Goal: Task Accomplishment & Management: Manage account settings

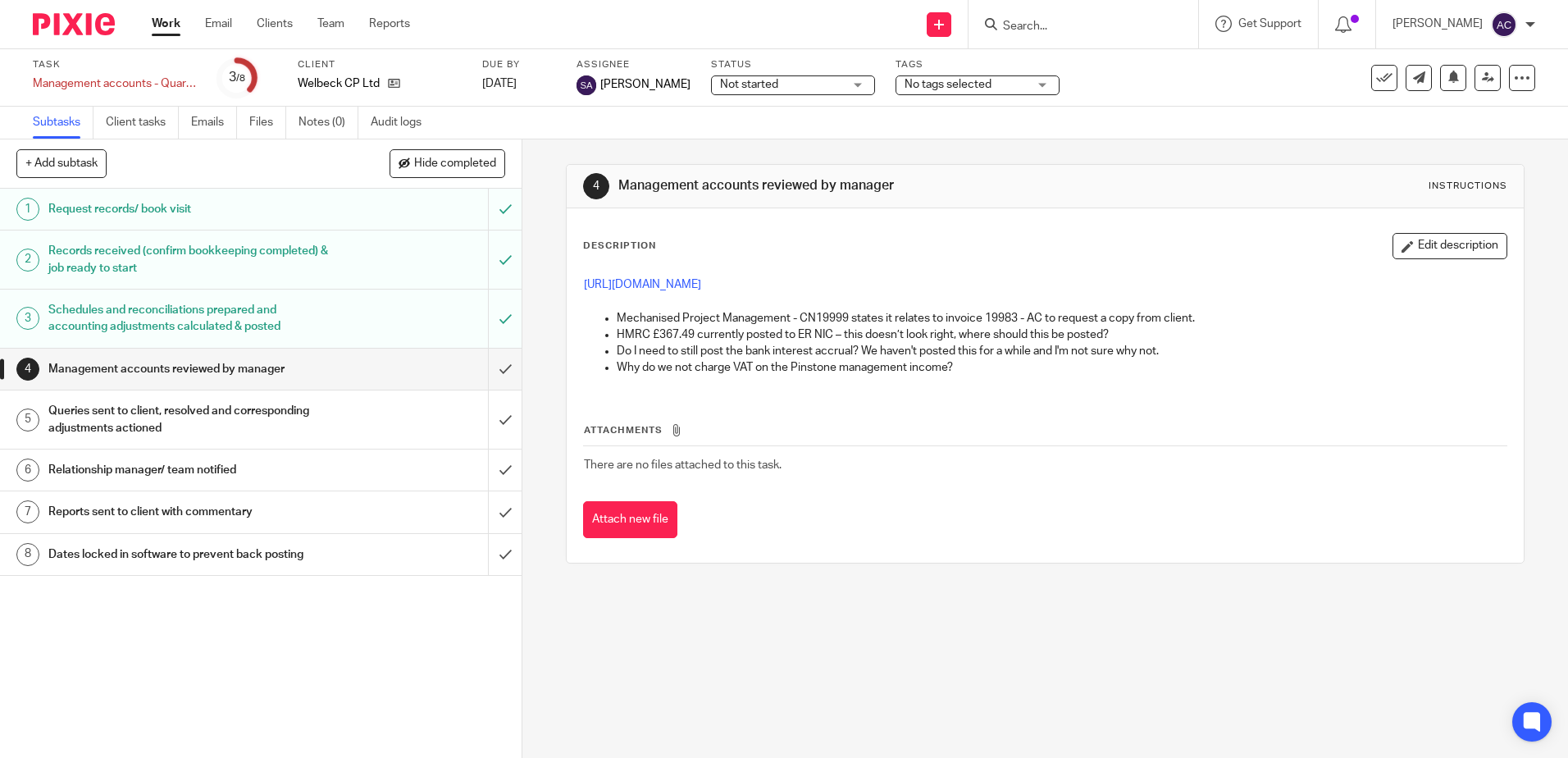
click at [1038, 23] on input "Search" at bounding box center [1075, 27] width 148 height 14
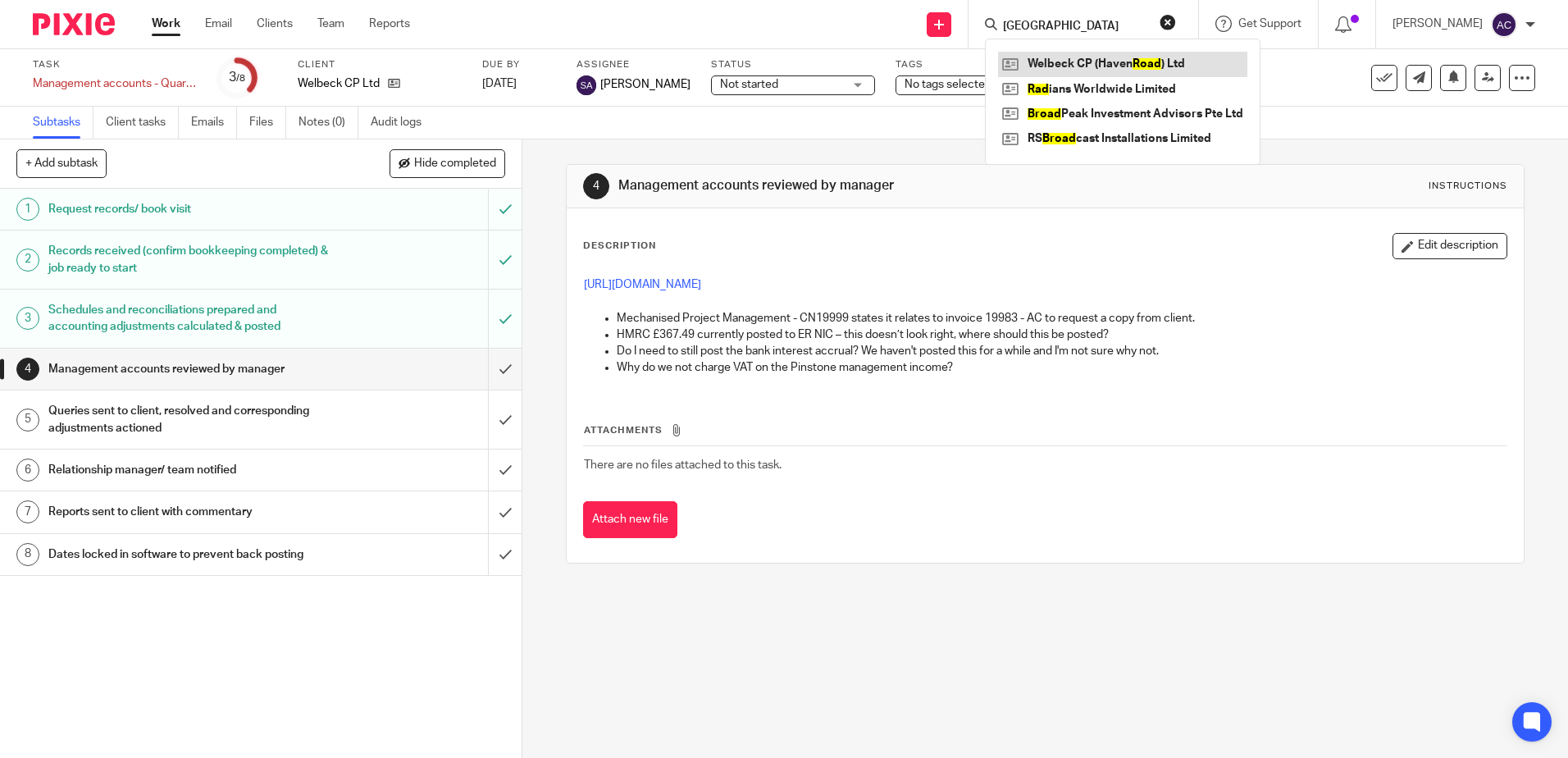
type input "haven road"
click at [1058, 67] on link at bounding box center [1122, 63] width 249 height 24
click at [1039, 60] on link at bounding box center [1122, 63] width 249 height 24
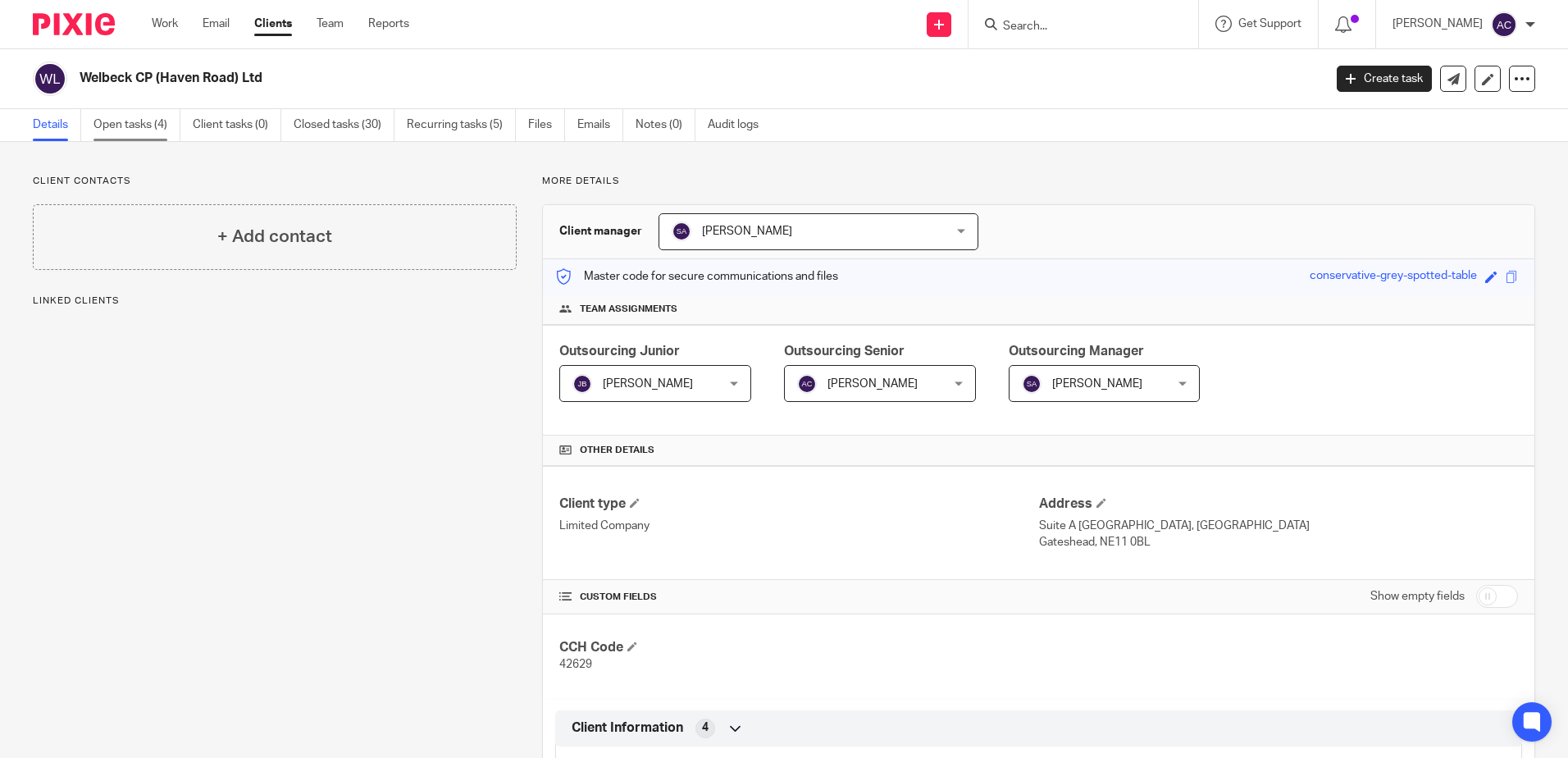
click at [143, 123] on link "Open tasks (4)" at bounding box center [137, 125] width 87 height 32
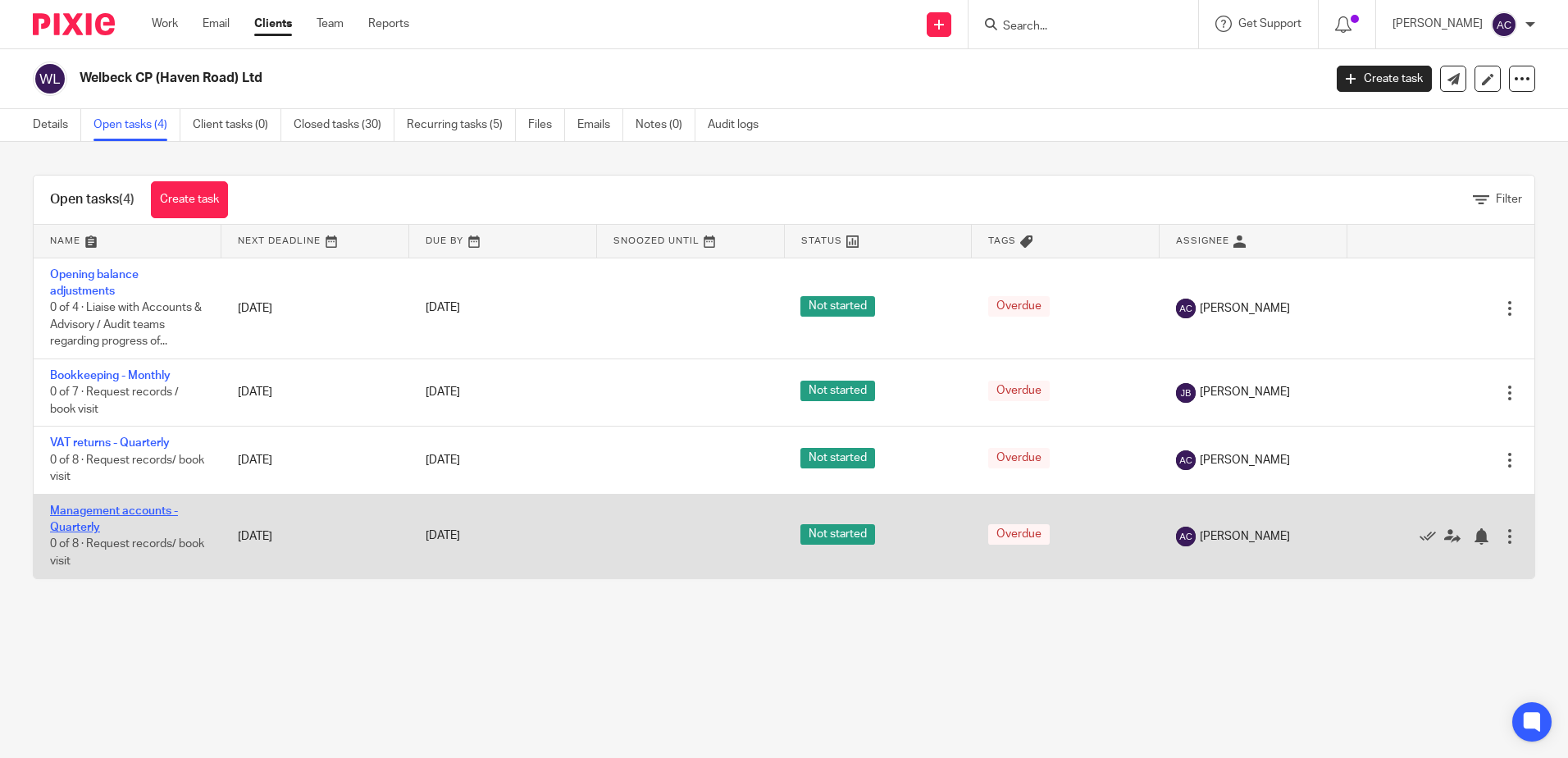
click at [107, 511] on link "Management accounts - Quarterly" at bounding box center [114, 519] width 128 height 28
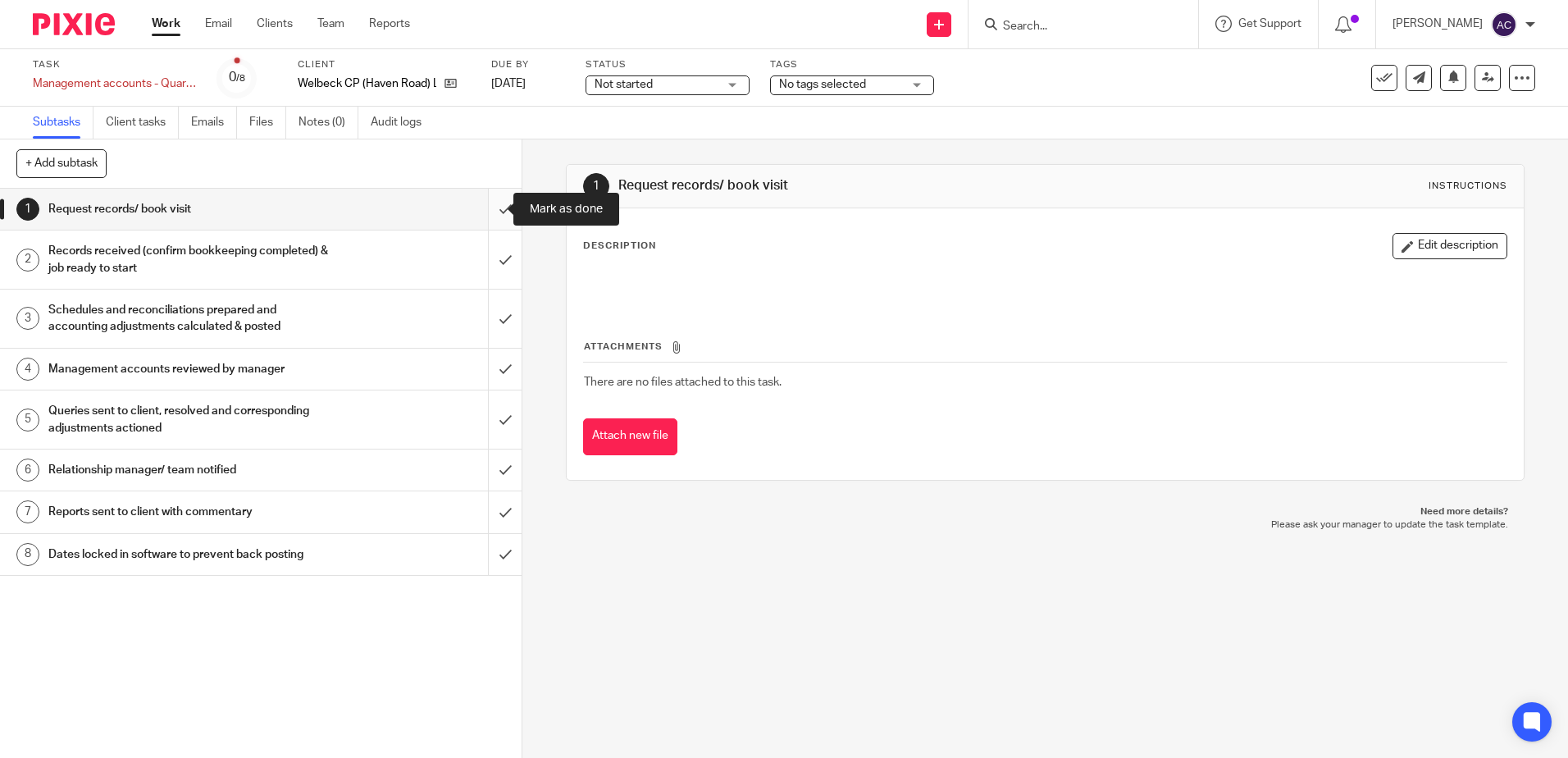
click at [491, 207] on input "submit" at bounding box center [261, 208] width 521 height 41
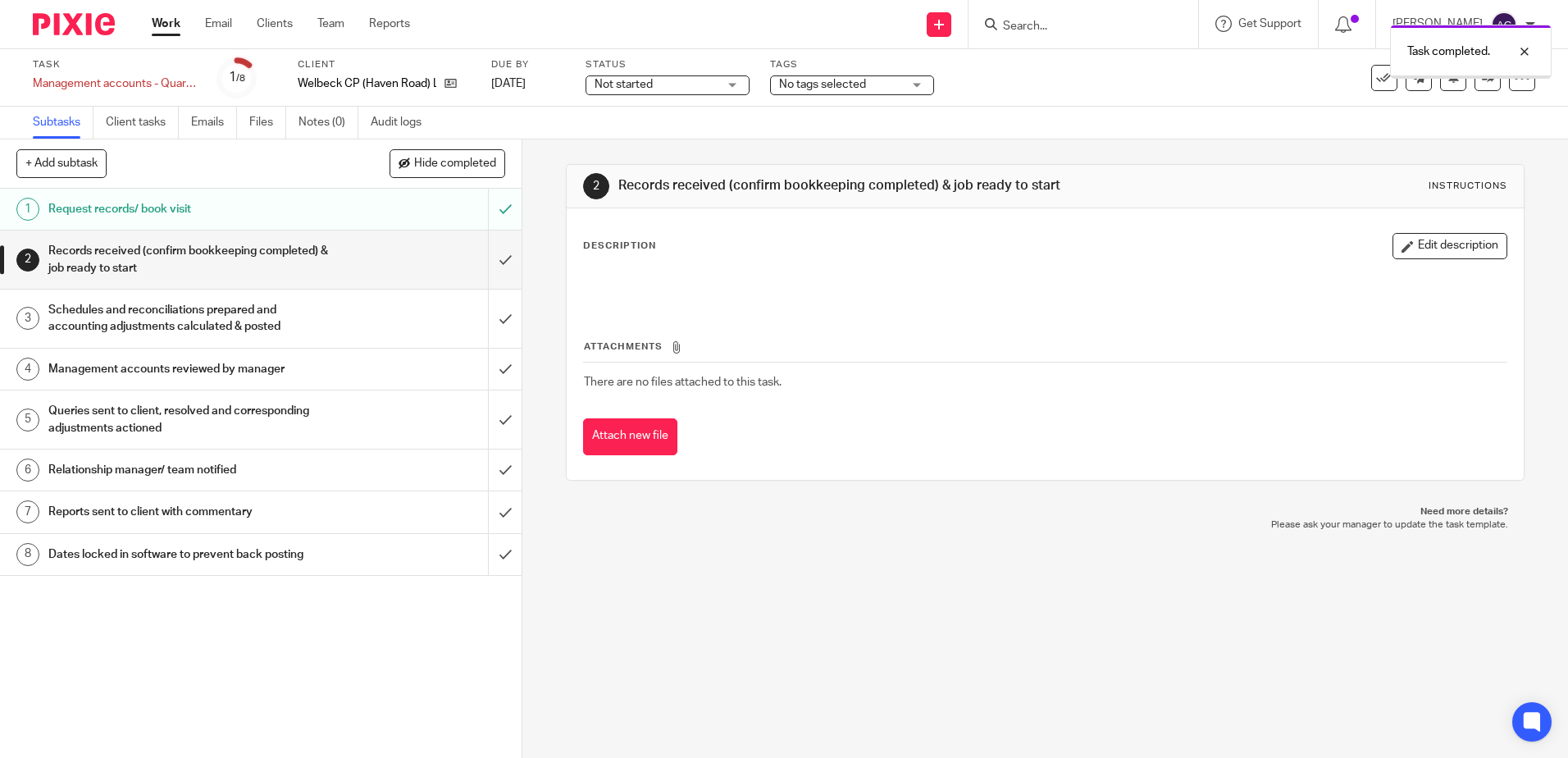
click at [491, 263] on input "submit" at bounding box center [261, 259] width 521 height 59
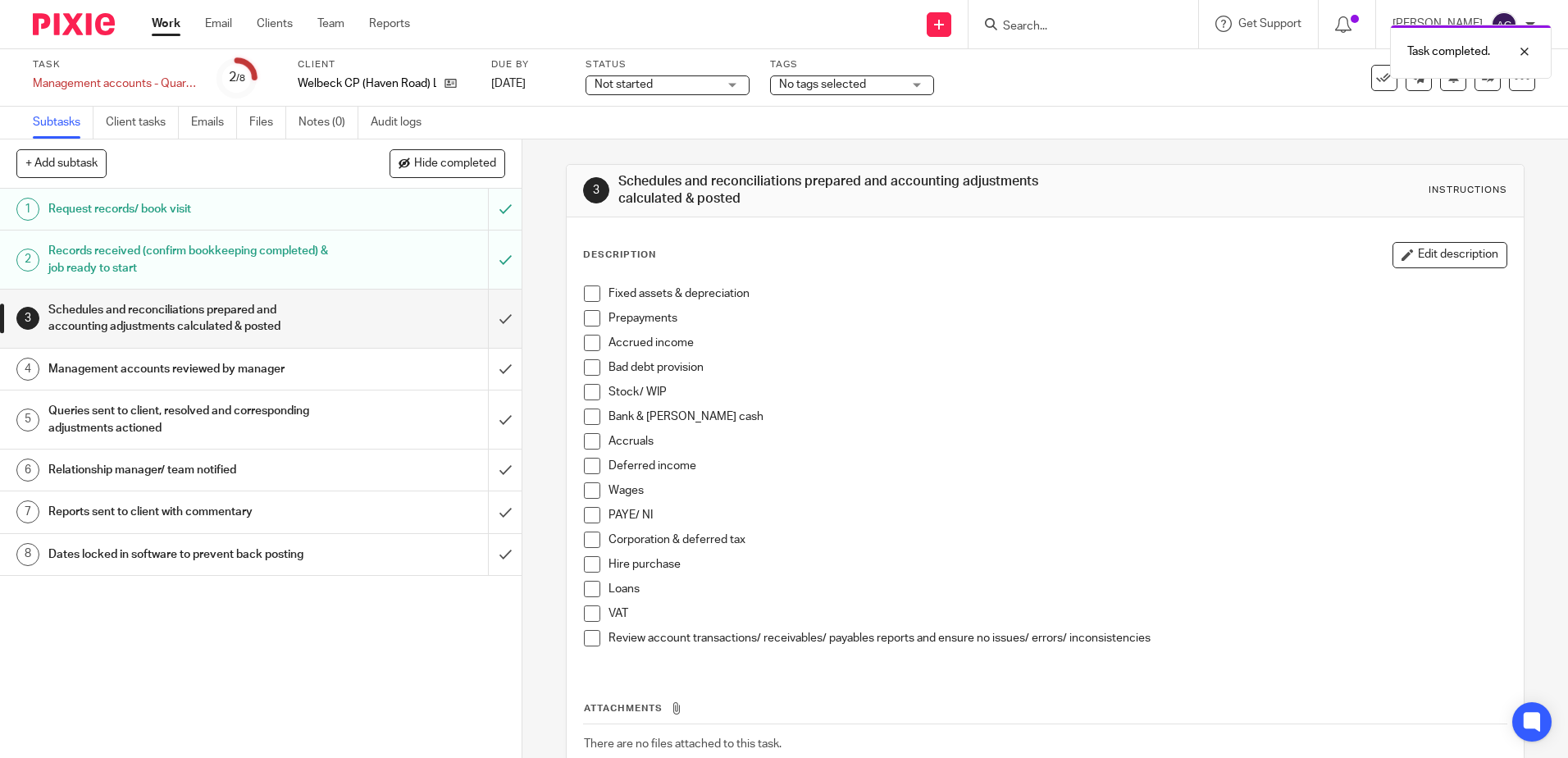
click at [490, 329] on input "submit" at bounding box center [261, 319] width 521 height 59
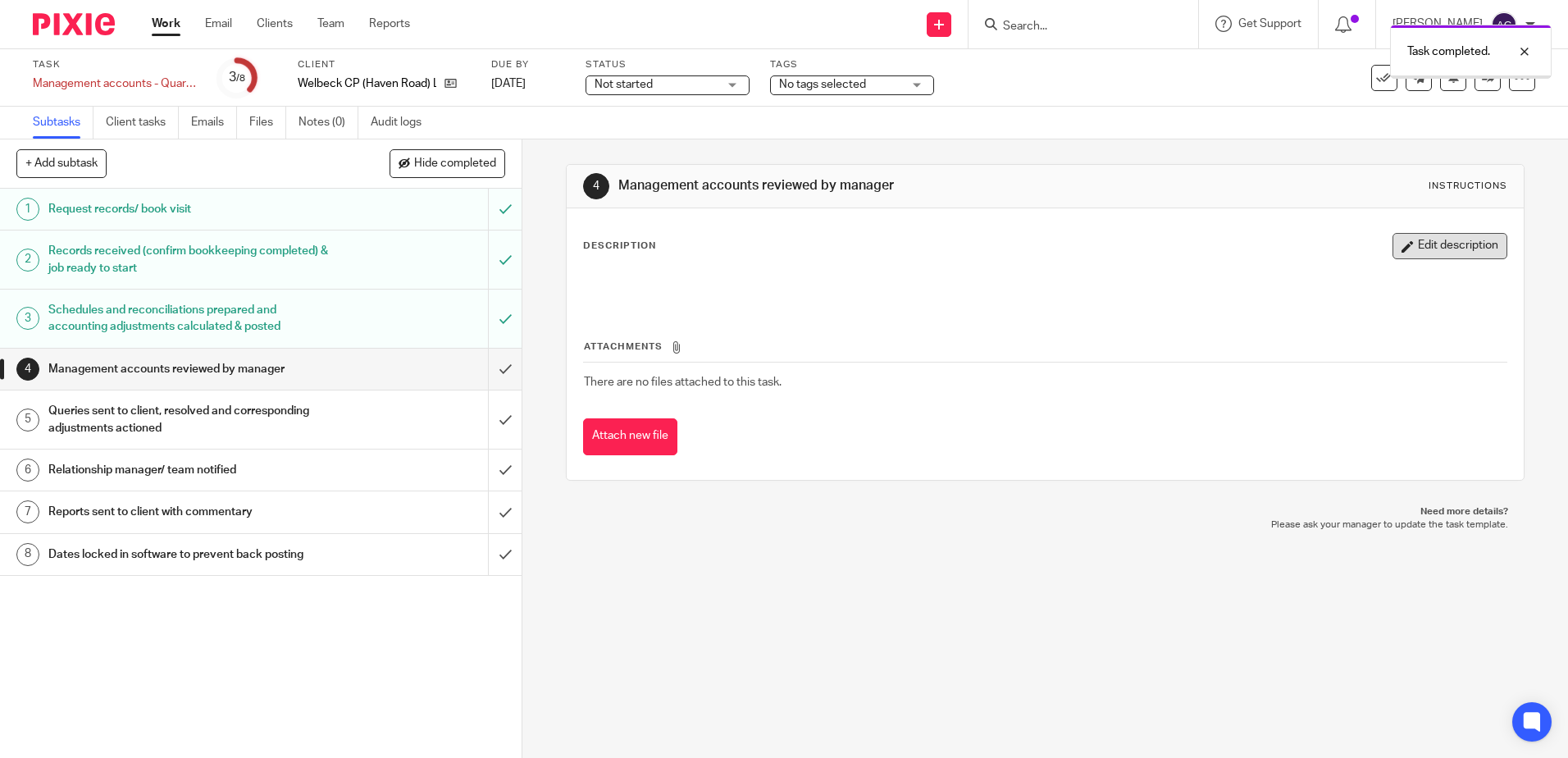
click at [1456, 248] on button "Edit description" at bounding box center [1450, 245] width 115 height 26
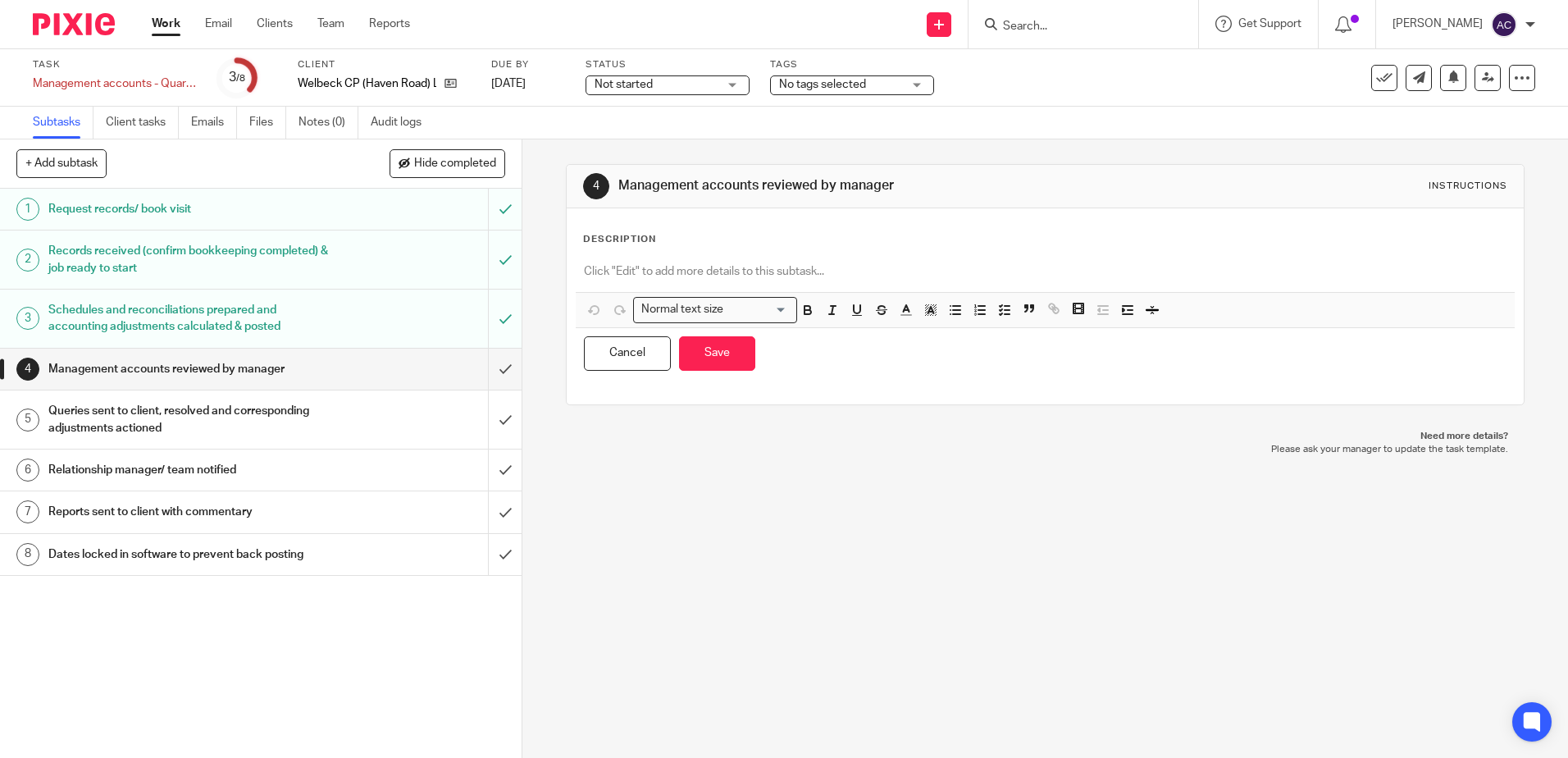
click at [613, 263] on p at bounding box center [1045, 272] width 922 height 16
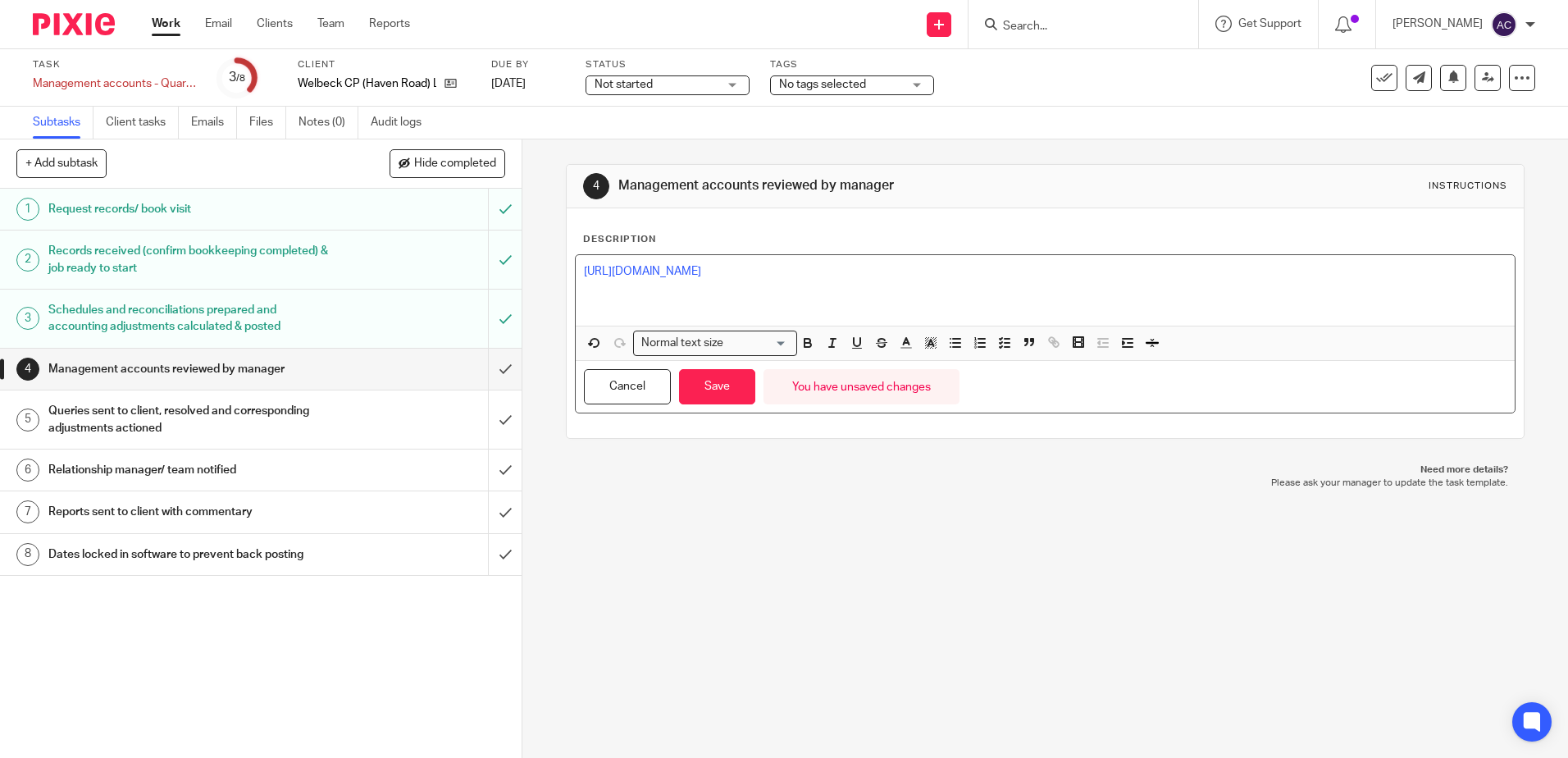
click at [962, 337] on span at bounding box center [978, 345] width 74 height 24
click at [951, 345] on icon "button" at bounding box center [955, 343] width 14 height 14
click at [705, 301] on p at bounding box center [1062, 305] width 890 height 16
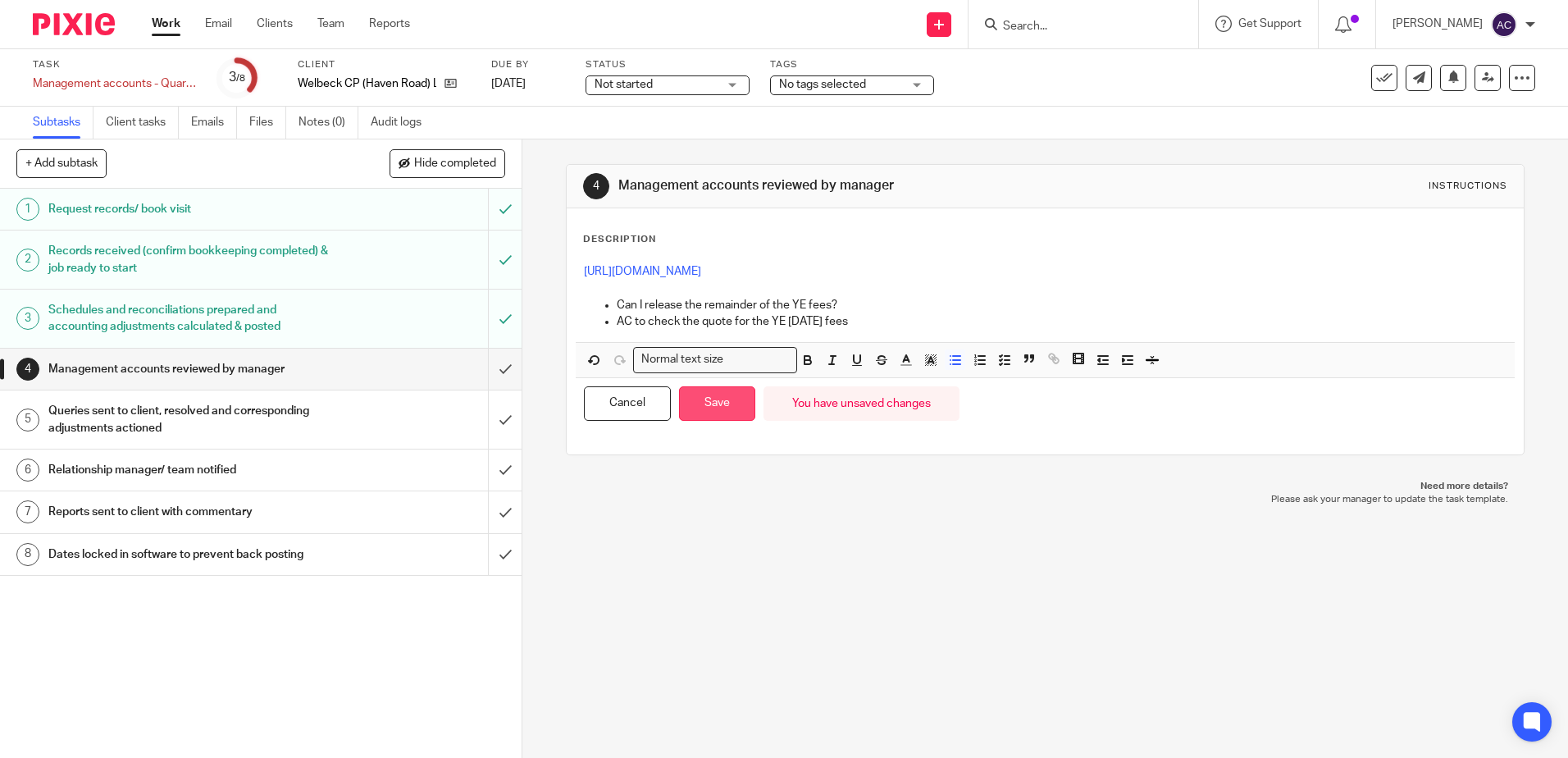
click at [715, 409] on button "Save" at bounding box center [717, 403] width 77 height 35
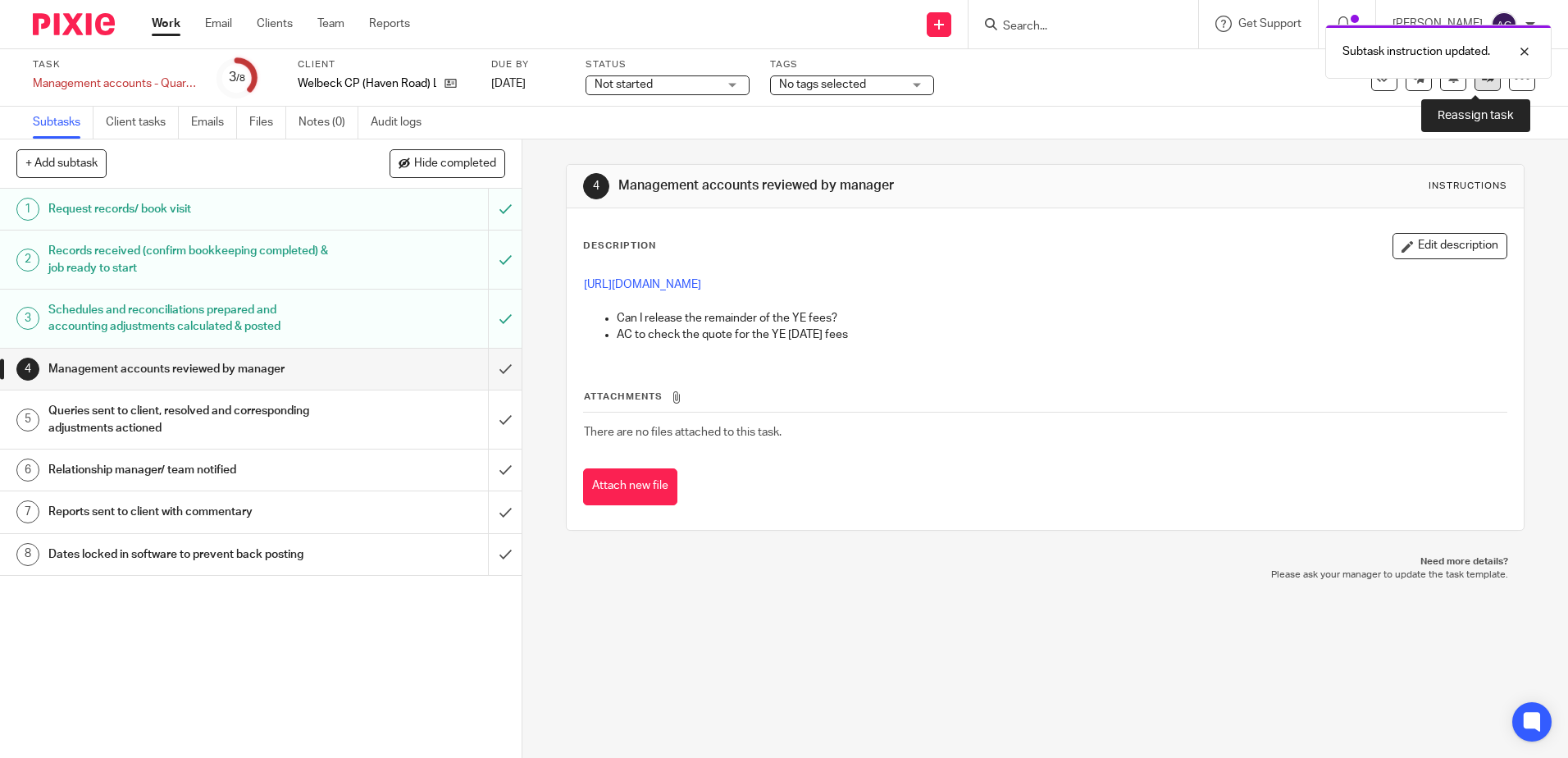
click at [1478, 89] on link at bounding box center [1488, 78] width 26 height 26
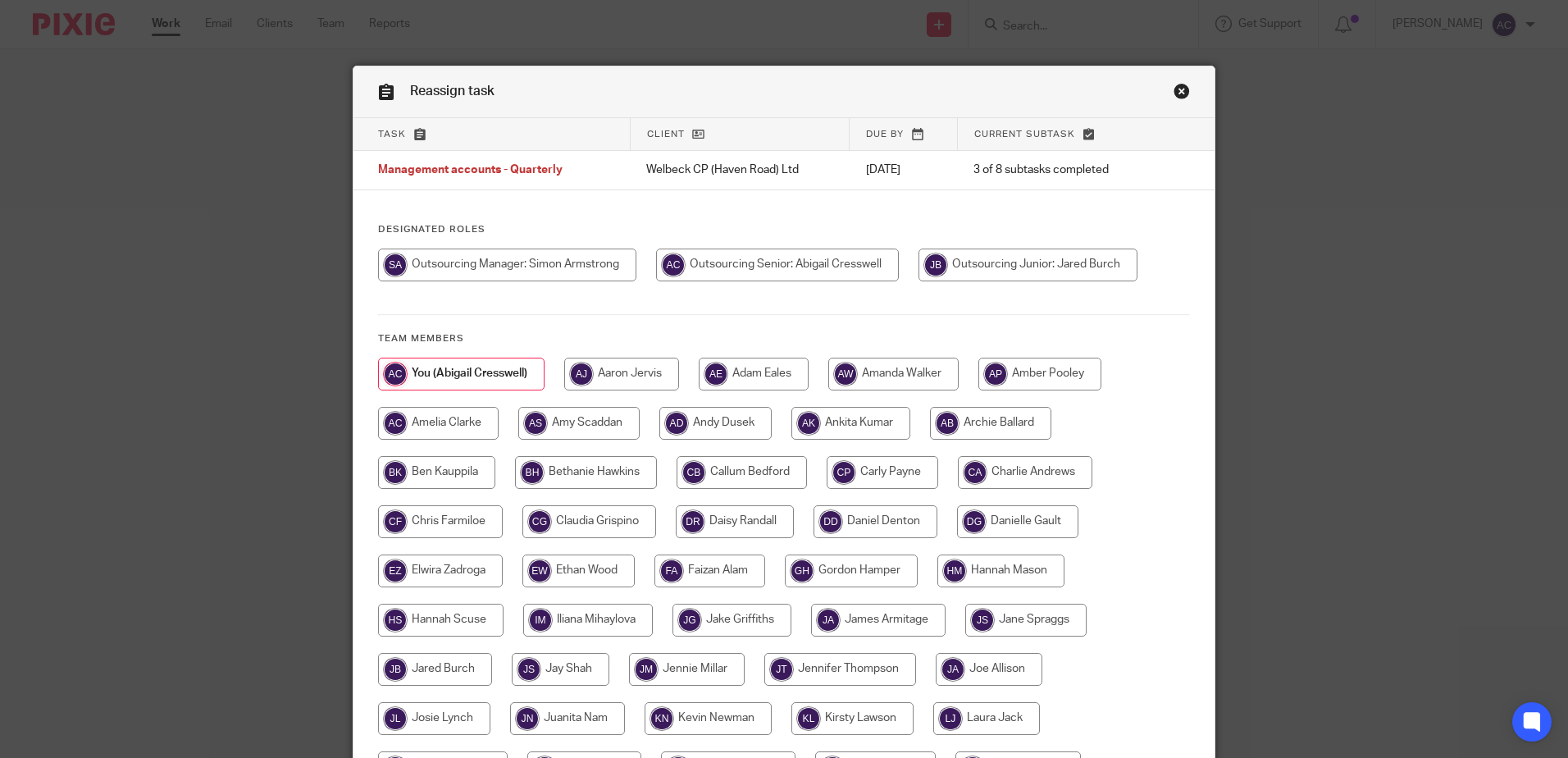
click at [608, 263] on input "radio" at bounding box center [507, 264] width 258 height 32
radio input "true"
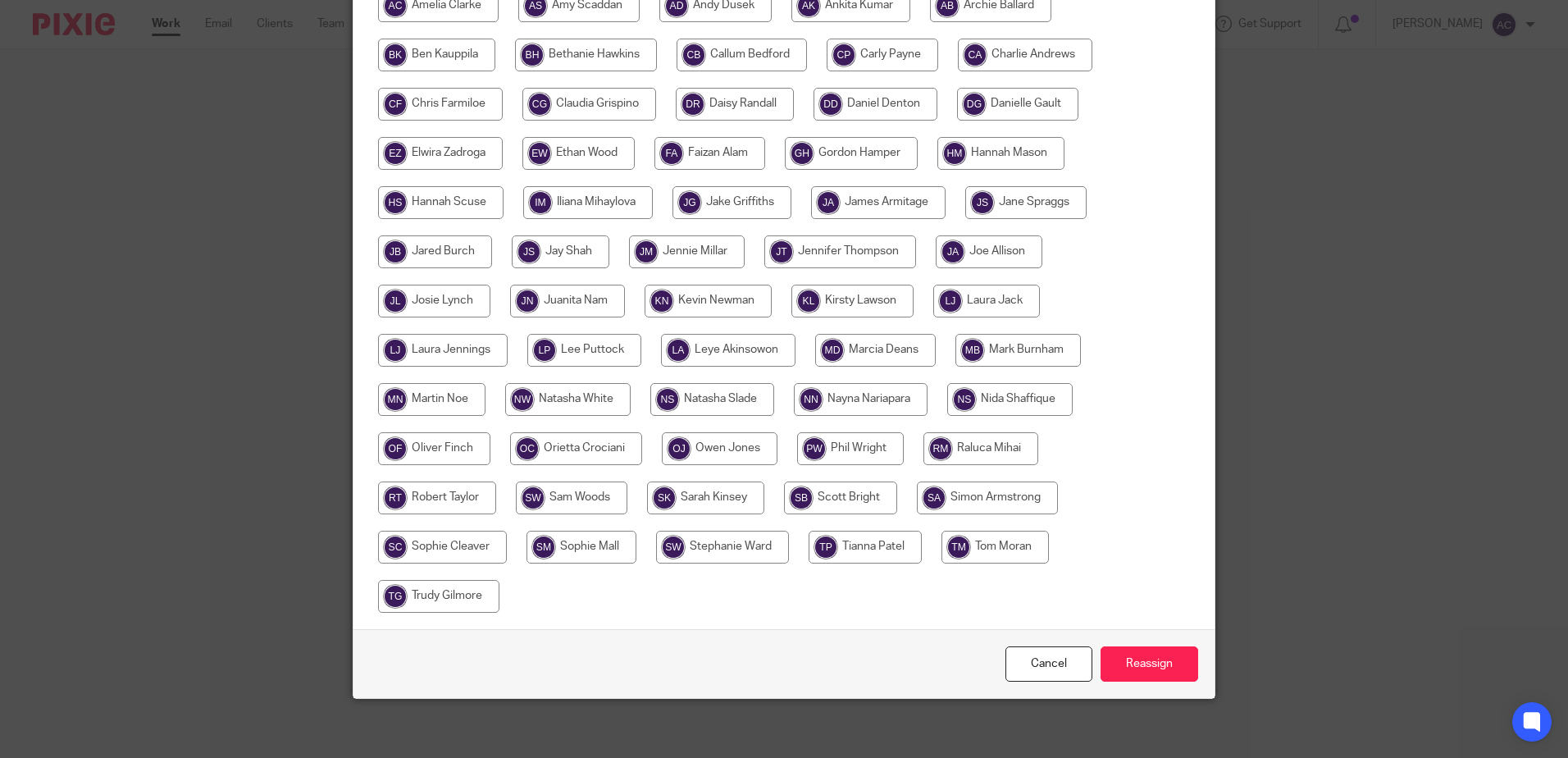
scroll to position [424, 0]
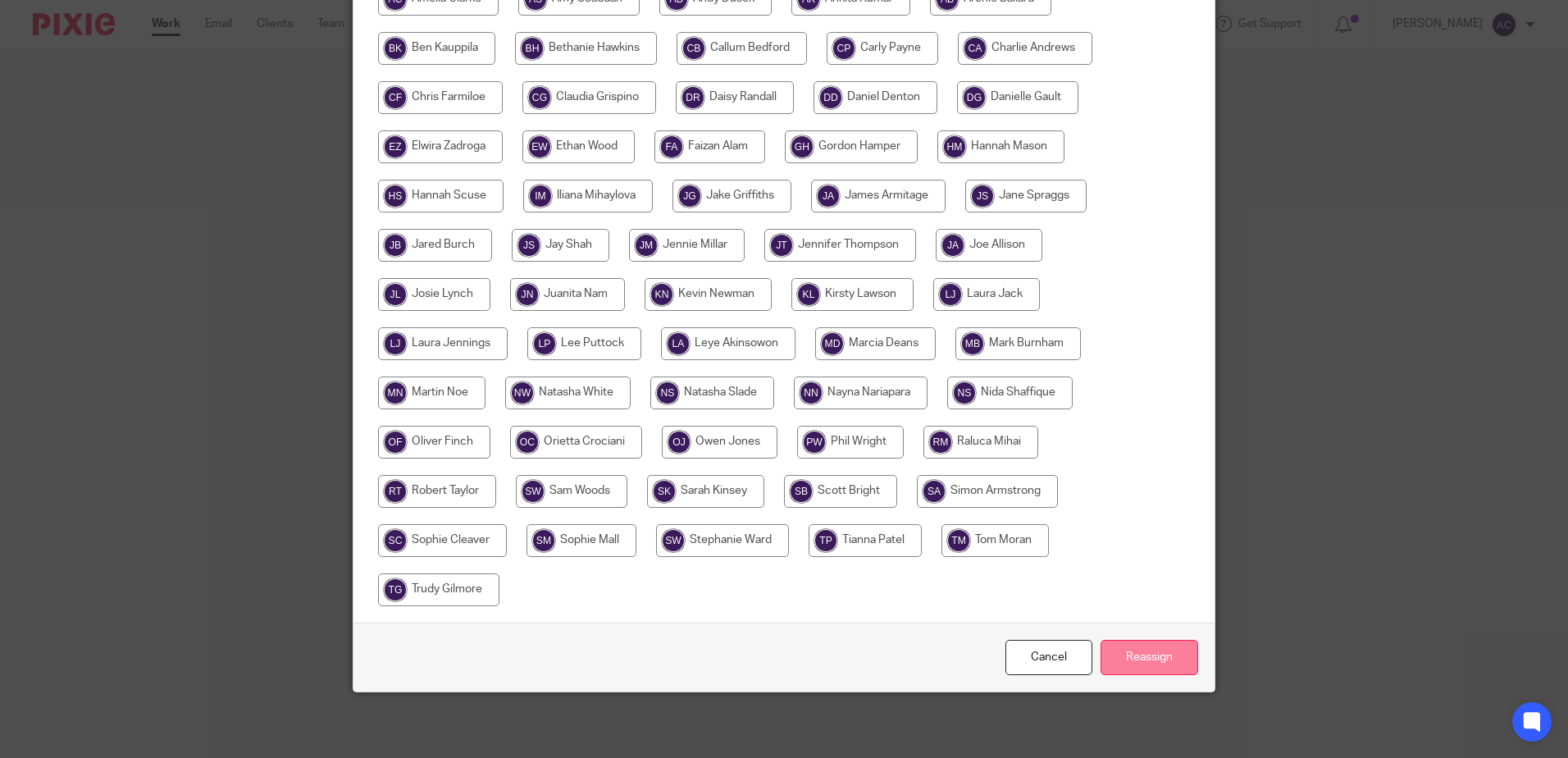
click at [1151, 644] on input "Reassign" at bounding box center [1149, 657] width 97 height 35
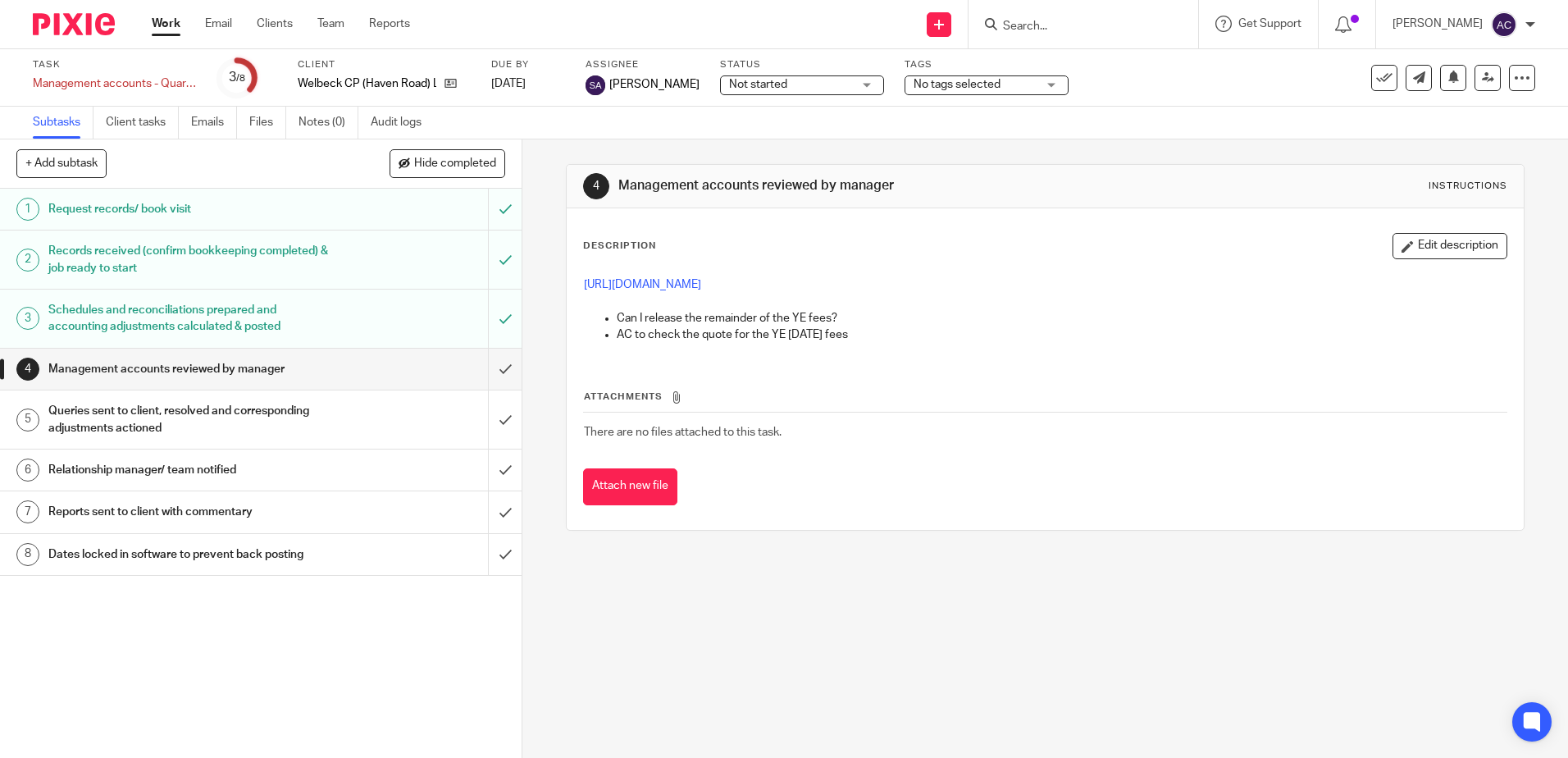
click at [1116, 25] on input "Search" at bounding box center [1075, 27] width 148 height 14
click at [1046, 20] on input "Search" at bounding box center [1075, 27] width 148 height 14
type input "portsmouth"
click at [1084, 59] on link at bounding box center [1121, 63] width 246 height 24
click at [1130, 57] on link at bounding box center [1121, 63] width 246 height 24
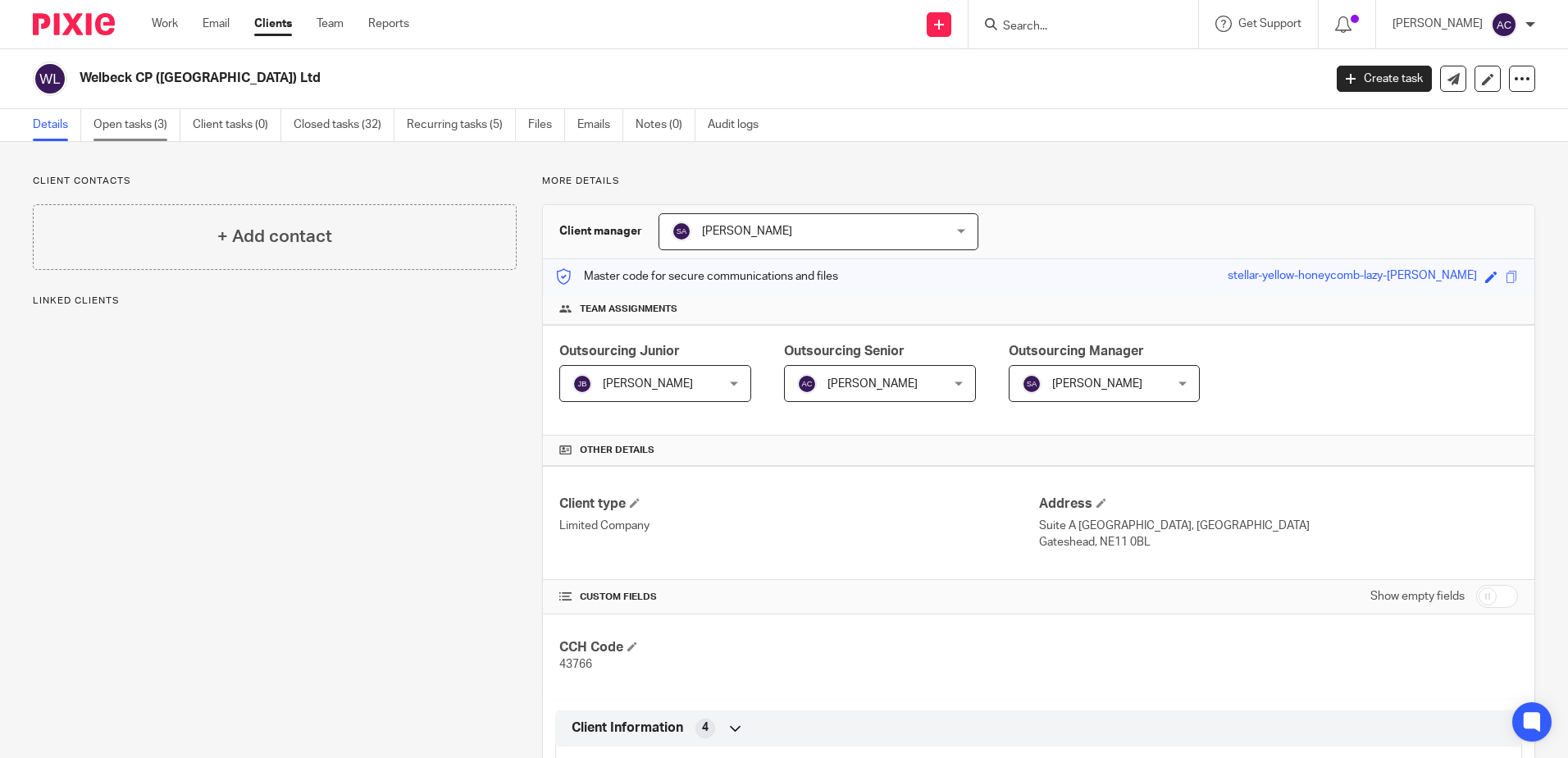
click at [115, 125] on link "Open tasks (3)" at bounding box center [137, 125] width 87 height 32
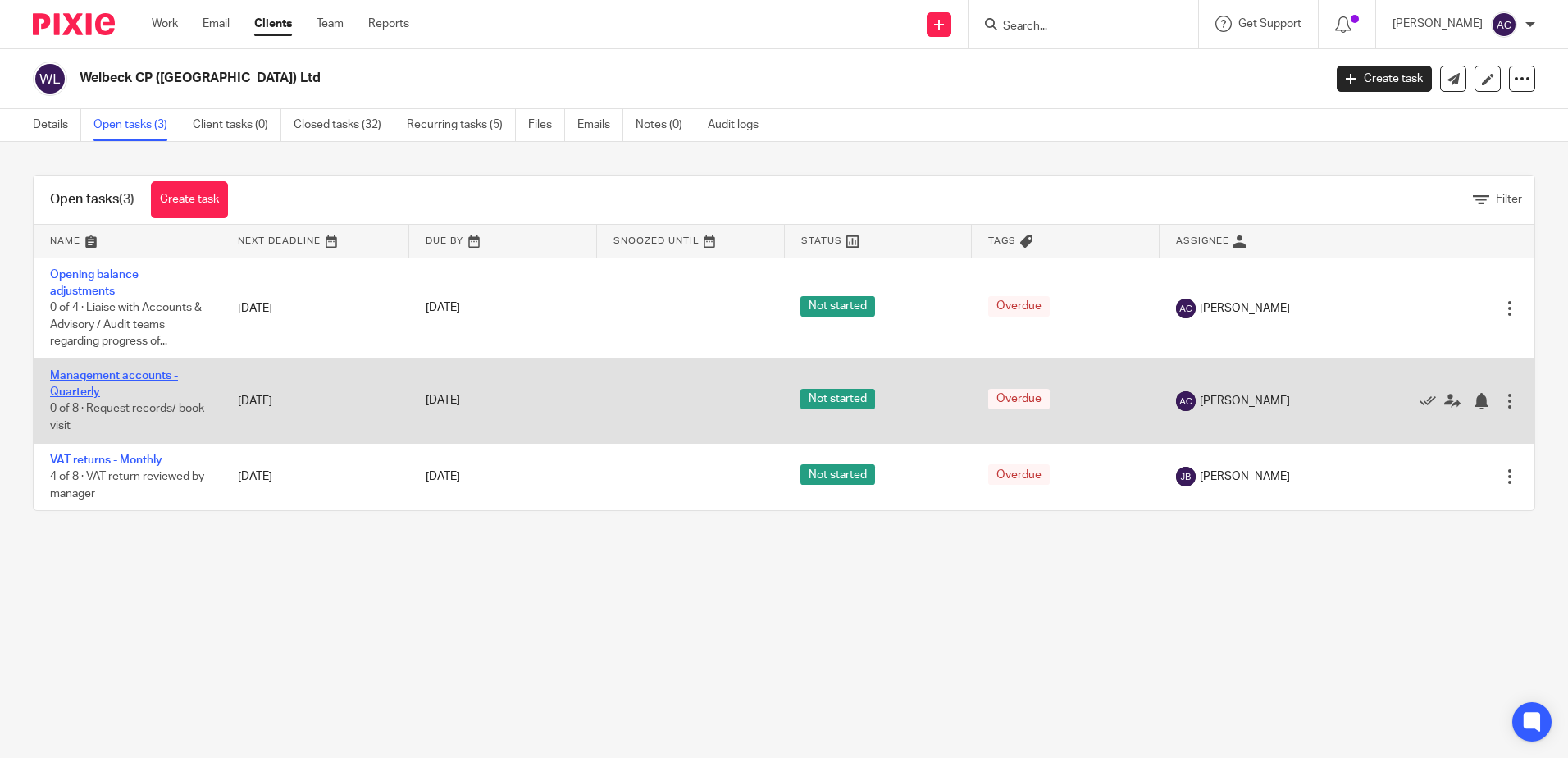
click at [105, 376] on link "Management accounts - Quarterly" at bounding box center [114, 384] width 128 height 28
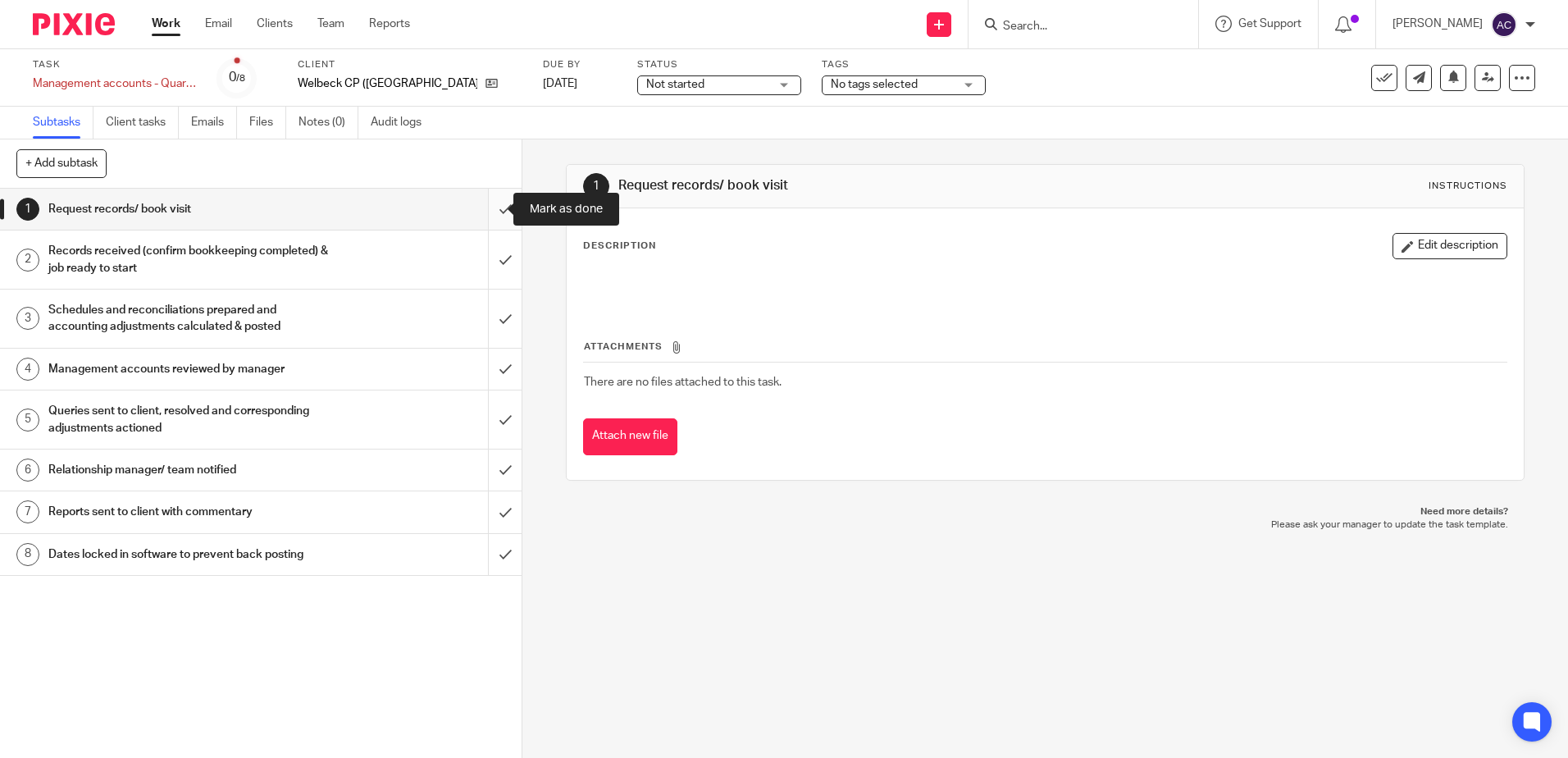
click at [493, 207] on input "submit" at bounding box center [261, 208] width 521 height 41
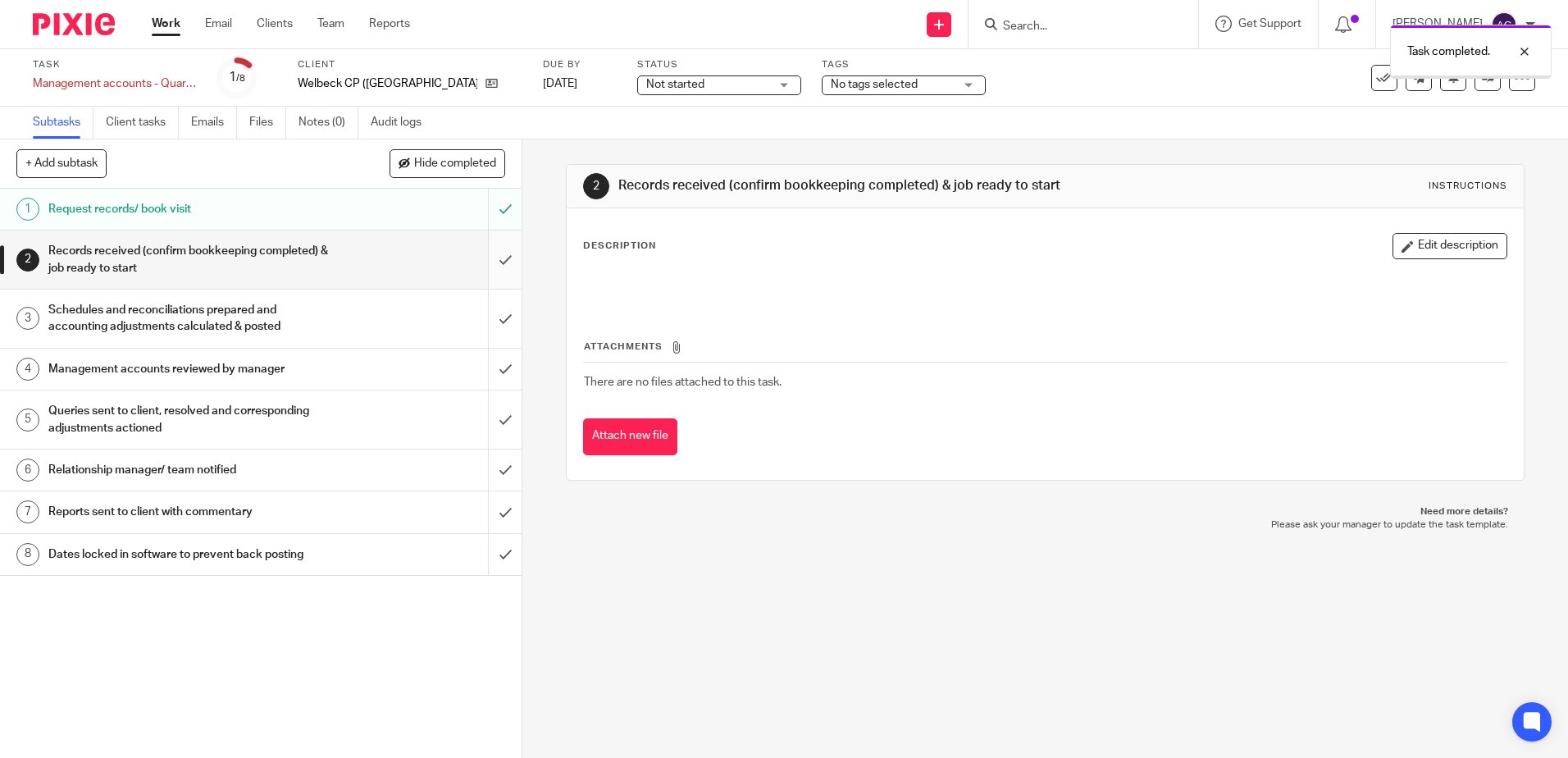
click at [484, 262] on input "submit" at bounding box center [261, 259] width 521 height 59
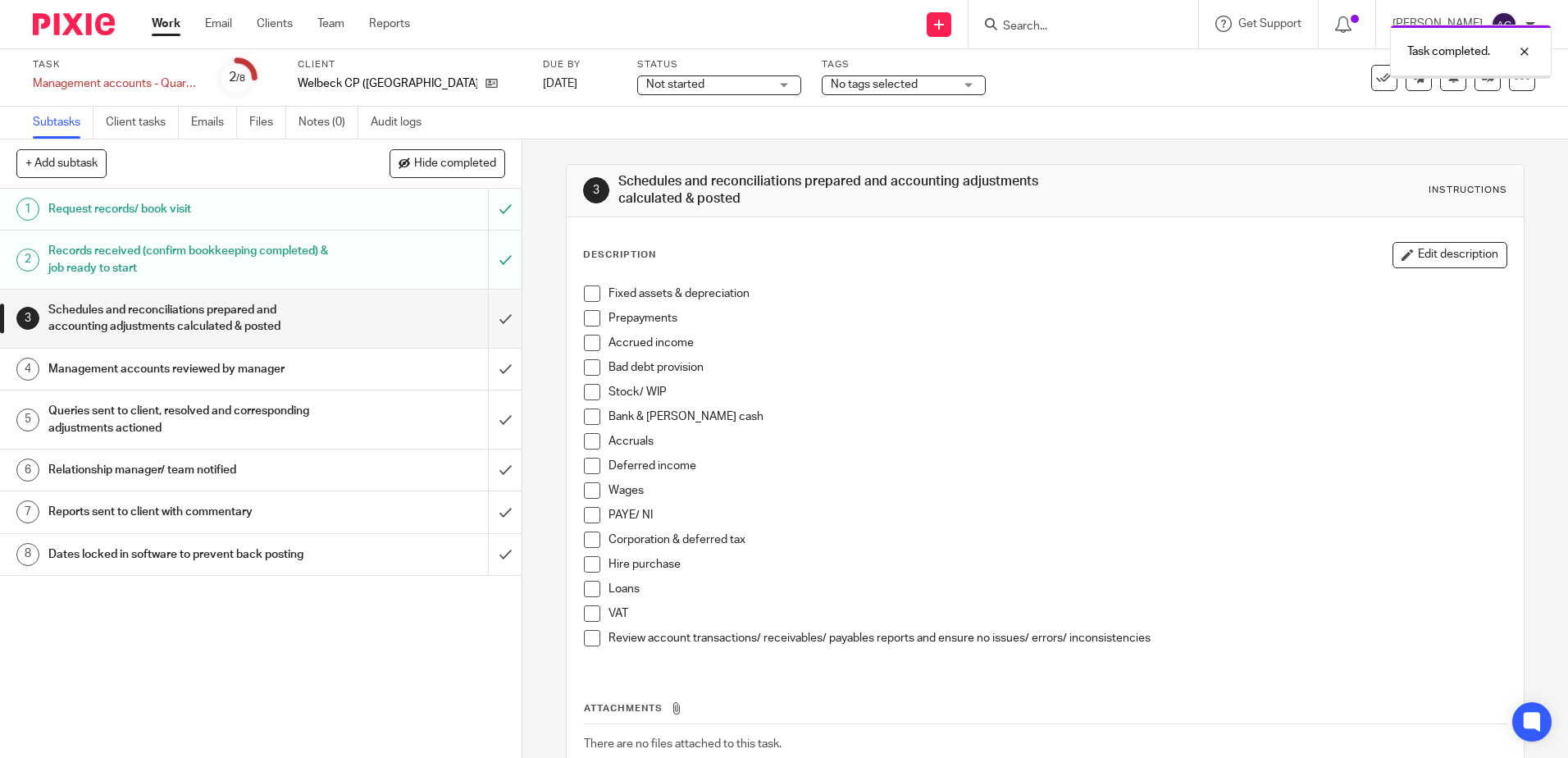
click at [486, 306] on input "submit" at bounding box center [261, 319] width 521 height 59
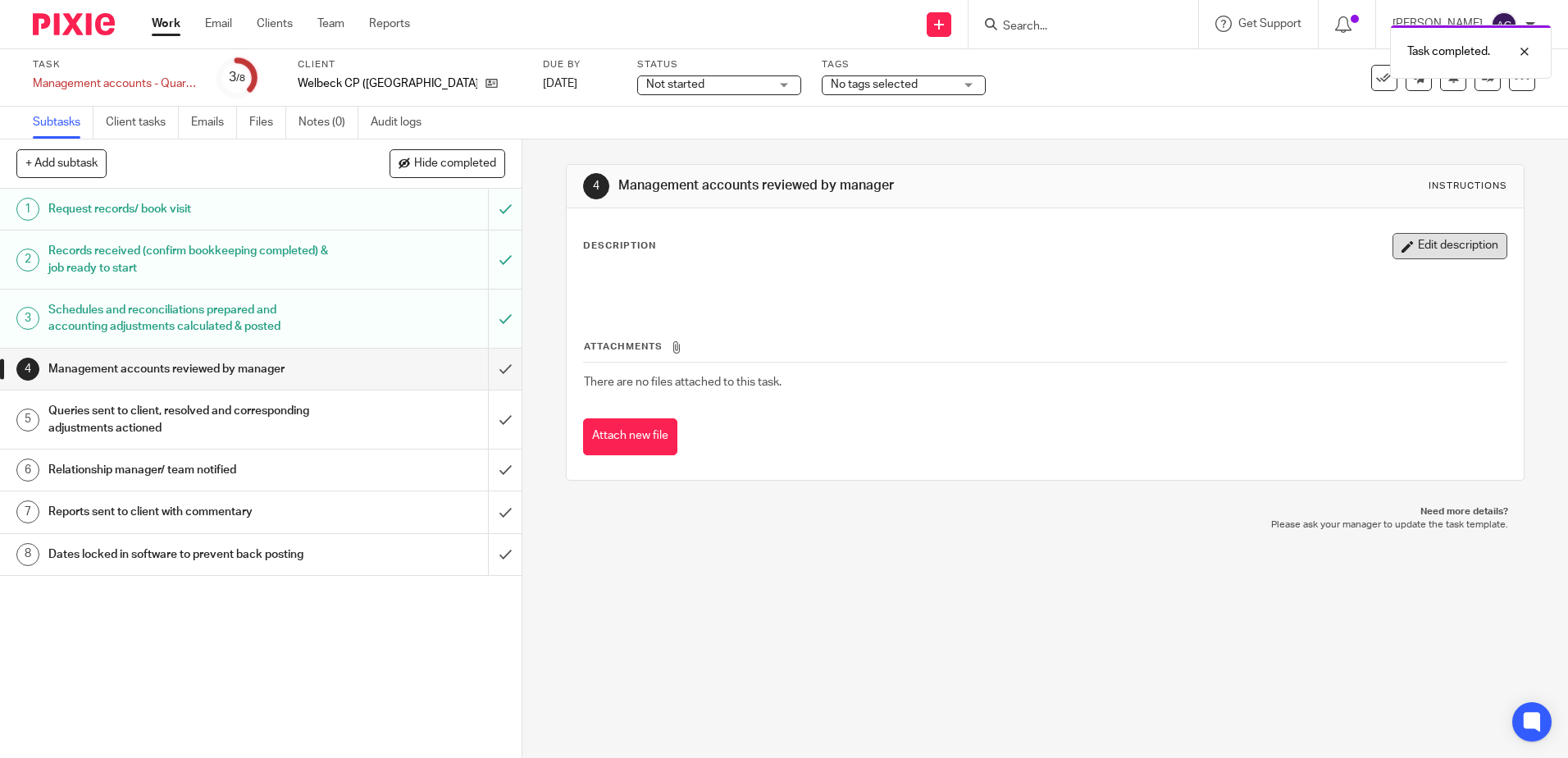
click at [1393, 244] on button "Edit description" at bounding box center [1450, 245] width 115 height 26
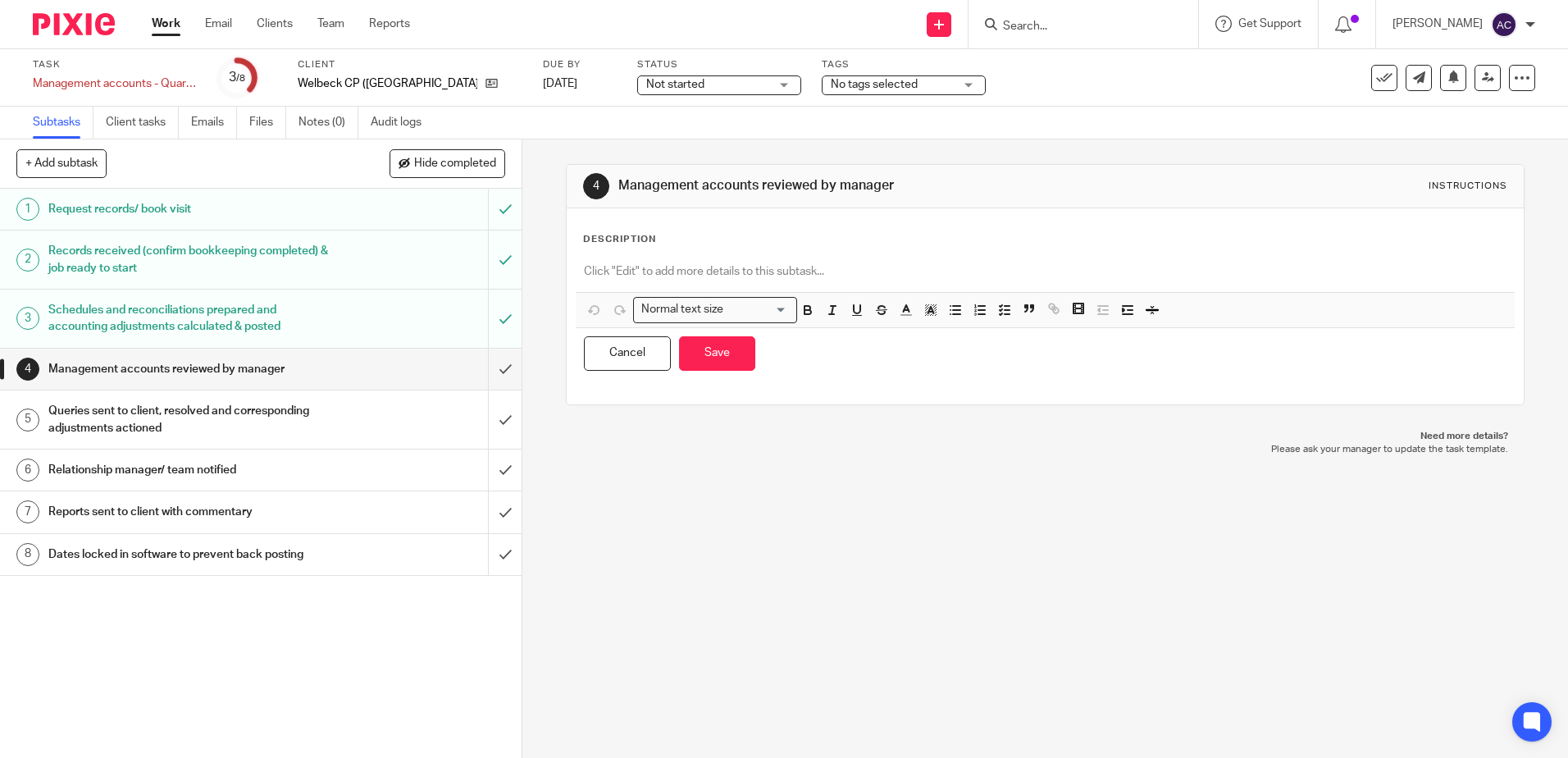
drag, startPoint x: 686, startPoint y: 248, endPoint x: 686, endPoint y: 264, distance: 16.0
click at [686, 248] on div "Description Normal text size Loading... Remove Edit Insert new video Copy and p…" at bounding box center [1045, 306] width 924 height 147
click at [689, 270] on p at bounding box center [1045, 272] width 922 height 16
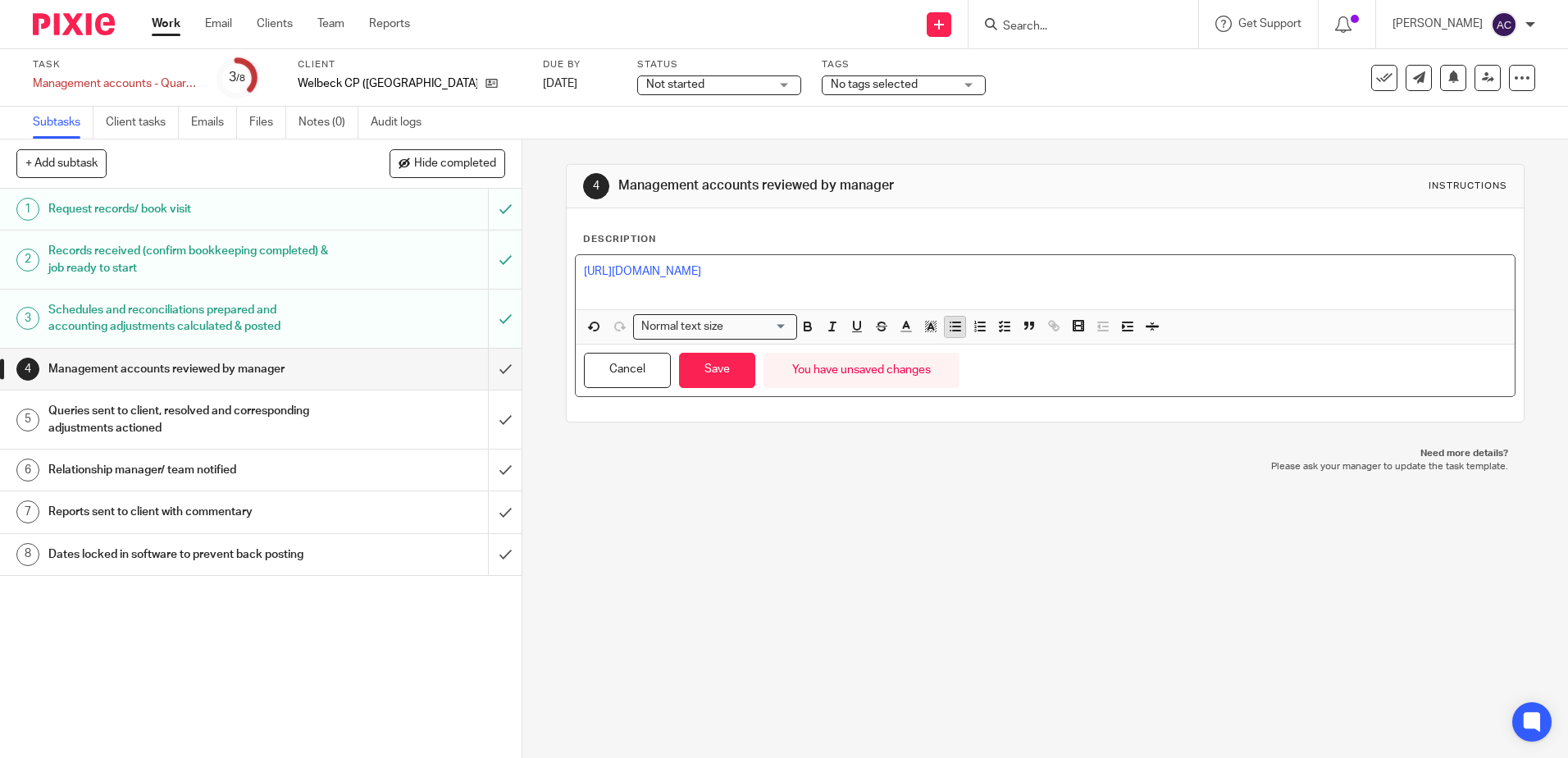
click at [956, 333] on icon "button" at bounding box center [955, 327] width 14 height 14
click at [635, 290] on p "Potenitally missing a [PERSON_NAME] invoice for July - I've accrued for this bu…" at bounding box center [1062, 288] width 890 height 16
click at [641, 292] on p "Potenitally missing a [PERSON_NAME] invoice for July - I've accrued for this bu…" at bounding box center [1062, 288] width 890 height 16
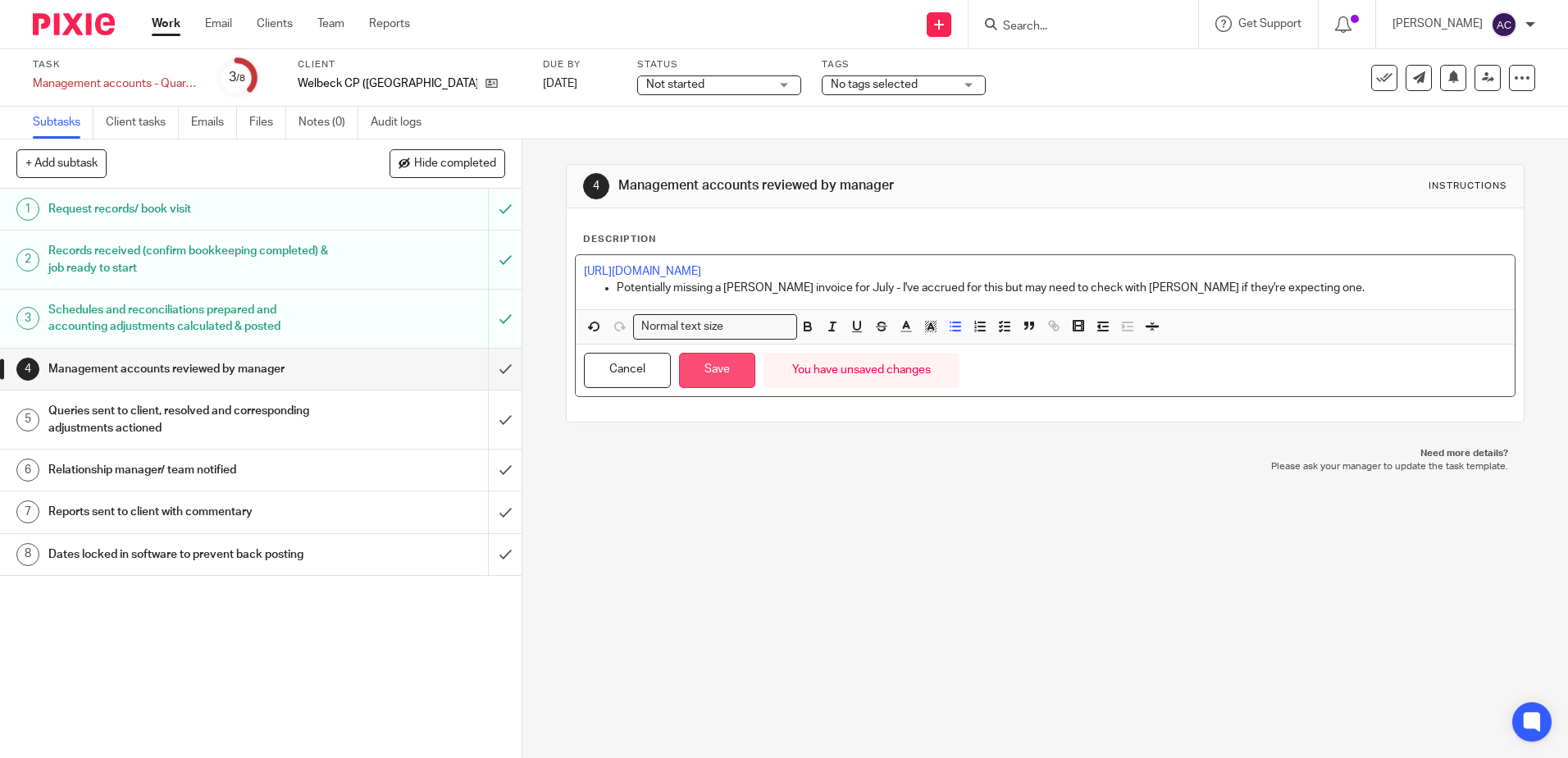
click at [742, 370] on button "Save" at bounding box center [717, 370] width 77 height 35
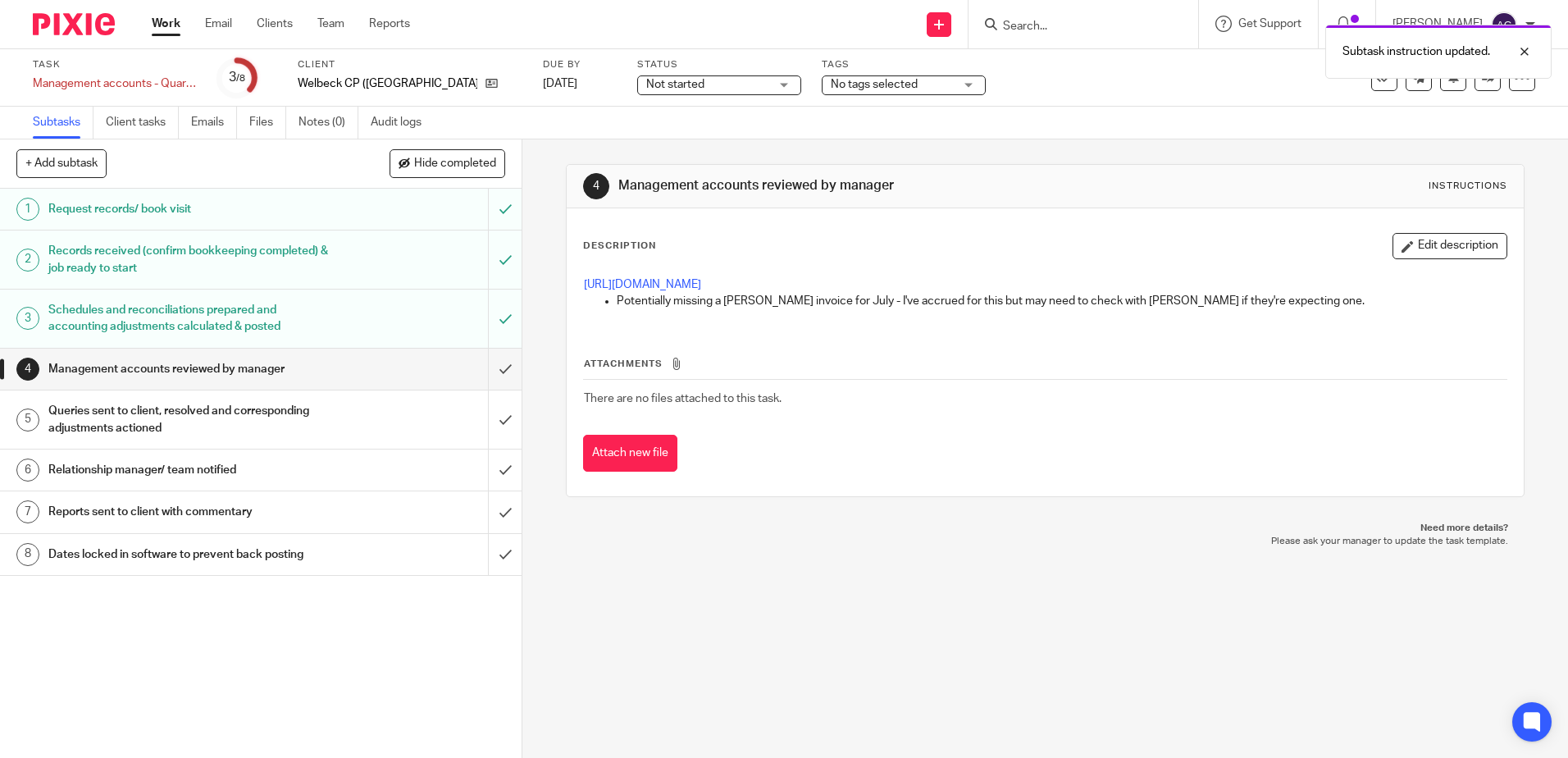
click at [1397, 250] on button "Edit description" at bounding box center [1450, 245] width 115 height 26
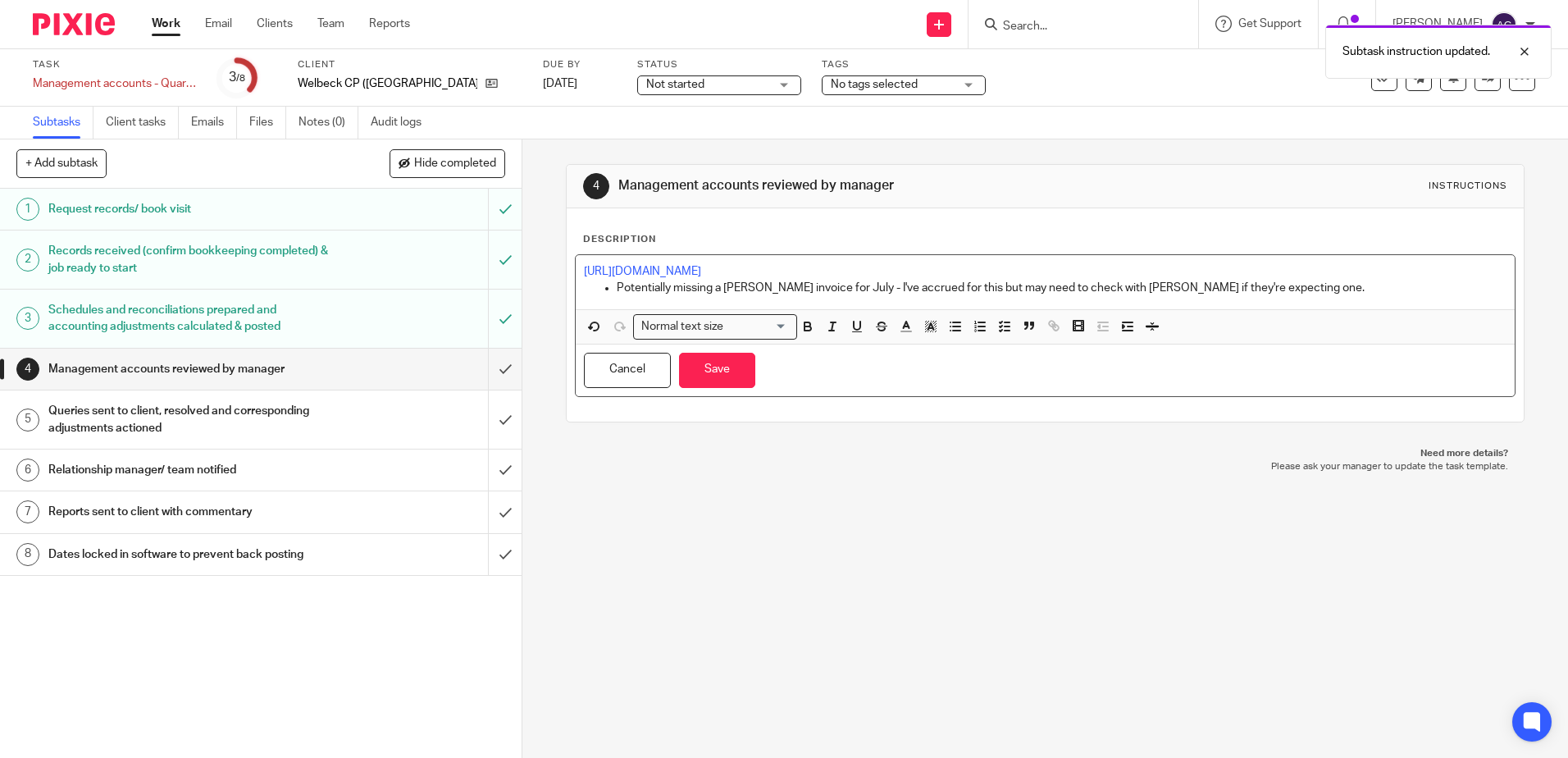
click at [904, 276] on p "[URL][DOMAIN_NAME]" at bounding box center [1045, 272] width 922 height 16
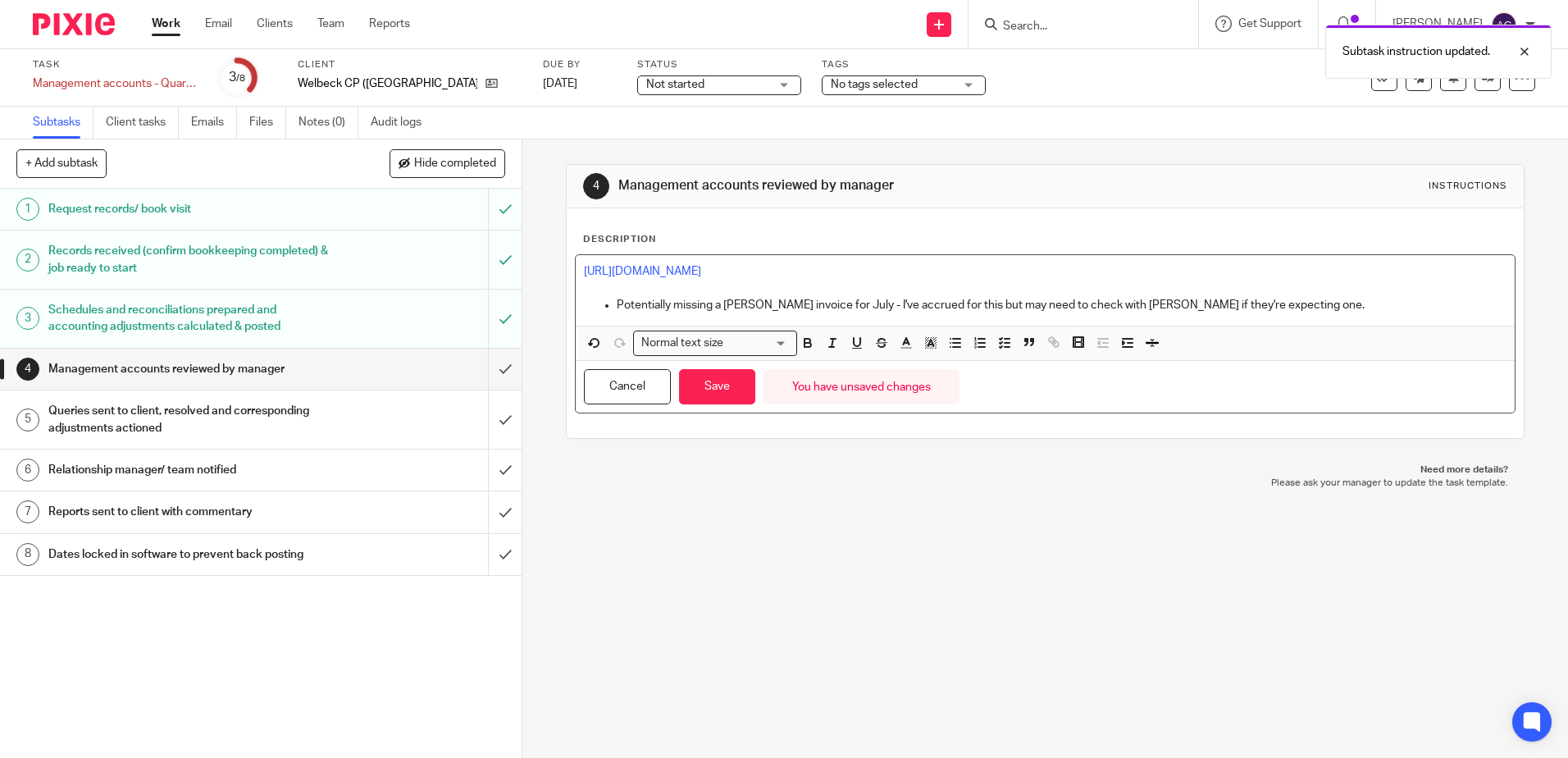
click at [1330, 301] on p "Potentially missing a [PERSON_NAME] invoice for July - I've accrued for this bu…" at bounding box center [1062, 305] width 890 height 16
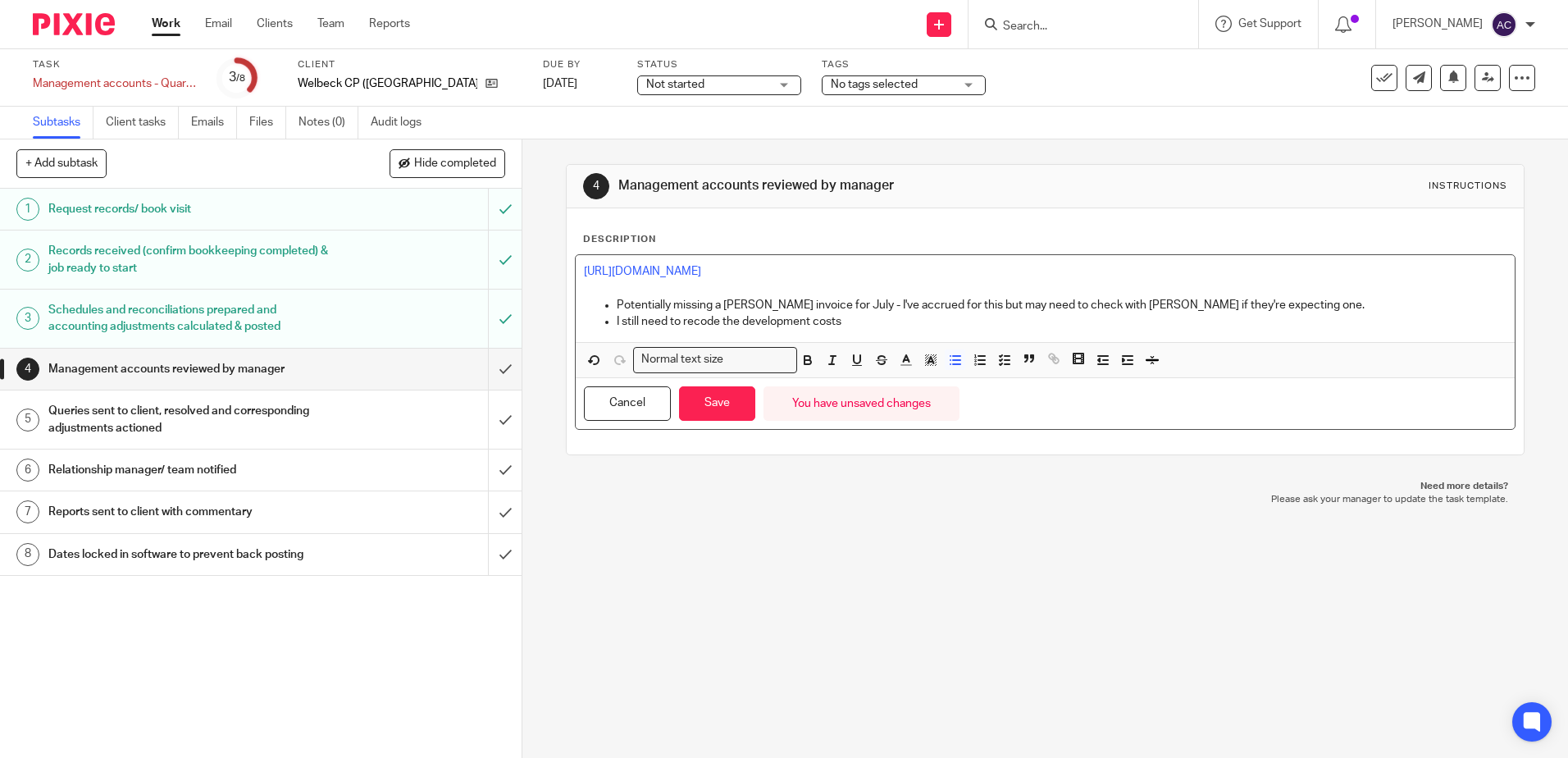
click at [635, 319] on p "I still need to recode the development costs" at bounding box center [1062, 321] width 890 height 16
click at [627, 318] on p "I still need to recode the development costs" at bounding box center [1062, 321] width 890 height 16
click at [874, 323] on p "I still need to recode the development costs" at bounding box center [1062, 321] width 890 height 16
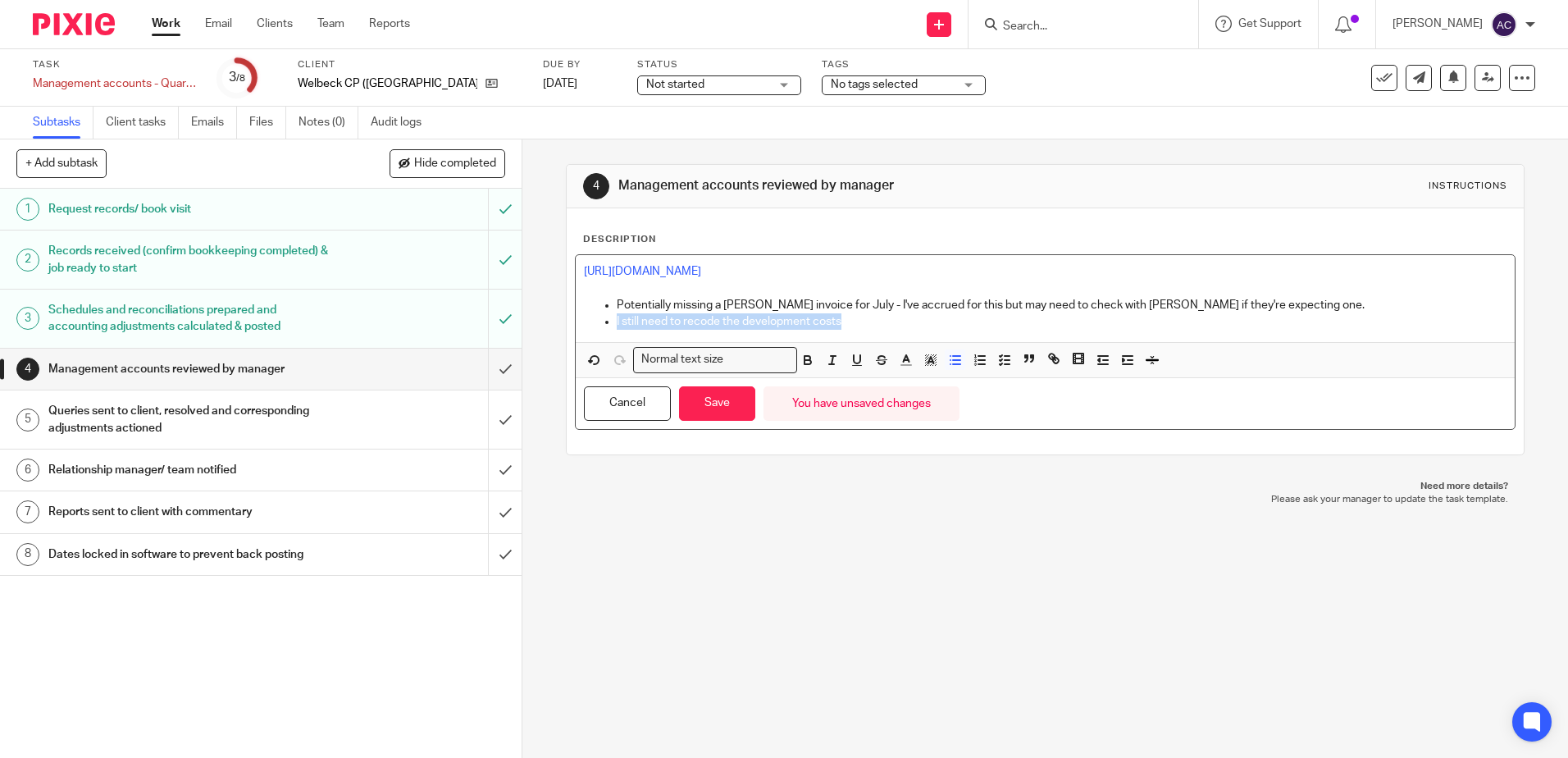
click at [606, 365] on div "[URL][DOMAIN_NAME] Potentially missing a [PERSON_NAME] invoice for July - I've …" at bounding box center [1045, 316] width 938 height 122
click at [701, 403] on button "Save" at bounding box center [717, 403] width 77 height 35
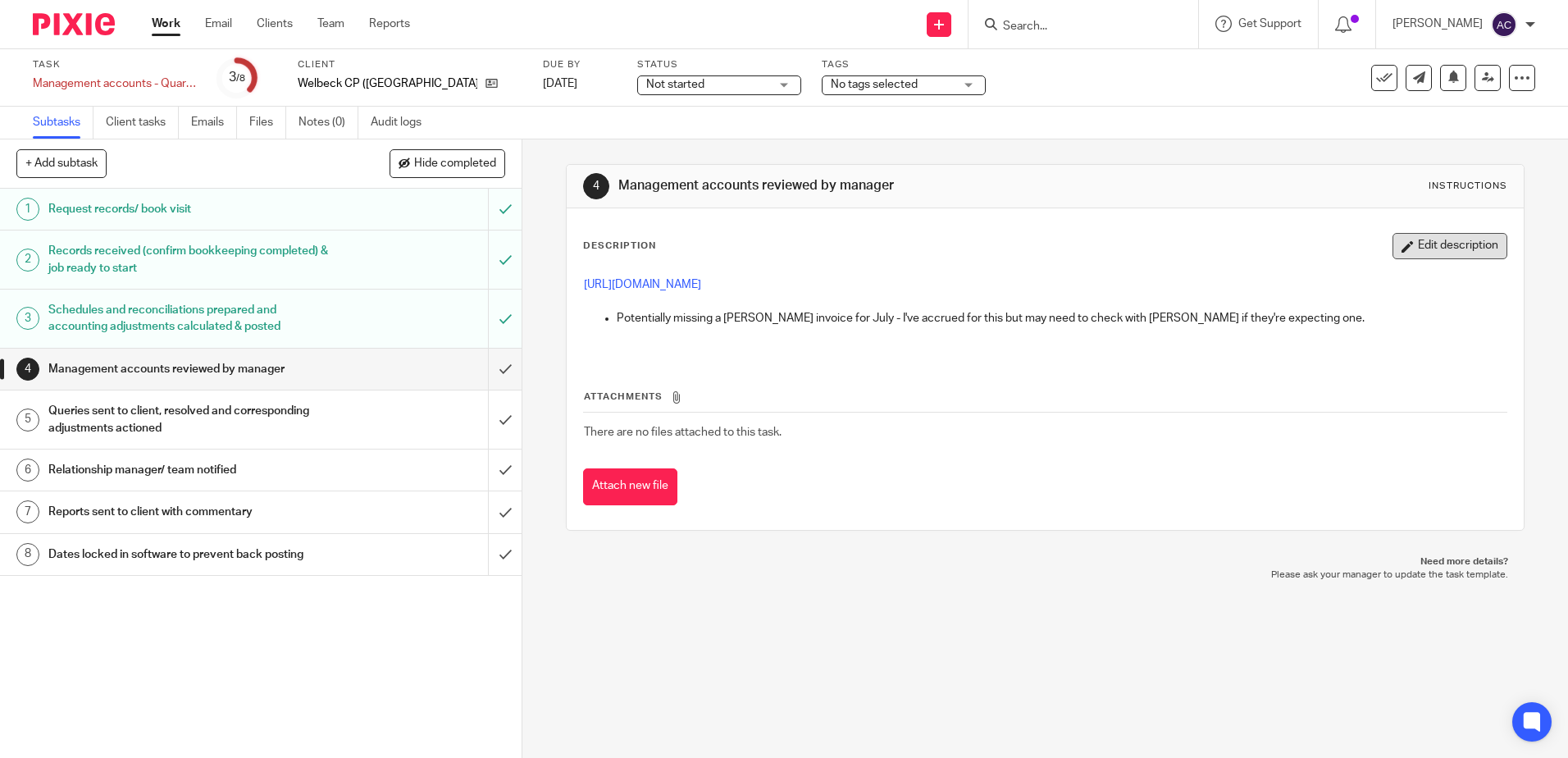
click at [1404, 254] on button "Edit description" at bounding box center [1450, 245] width 115 height 26
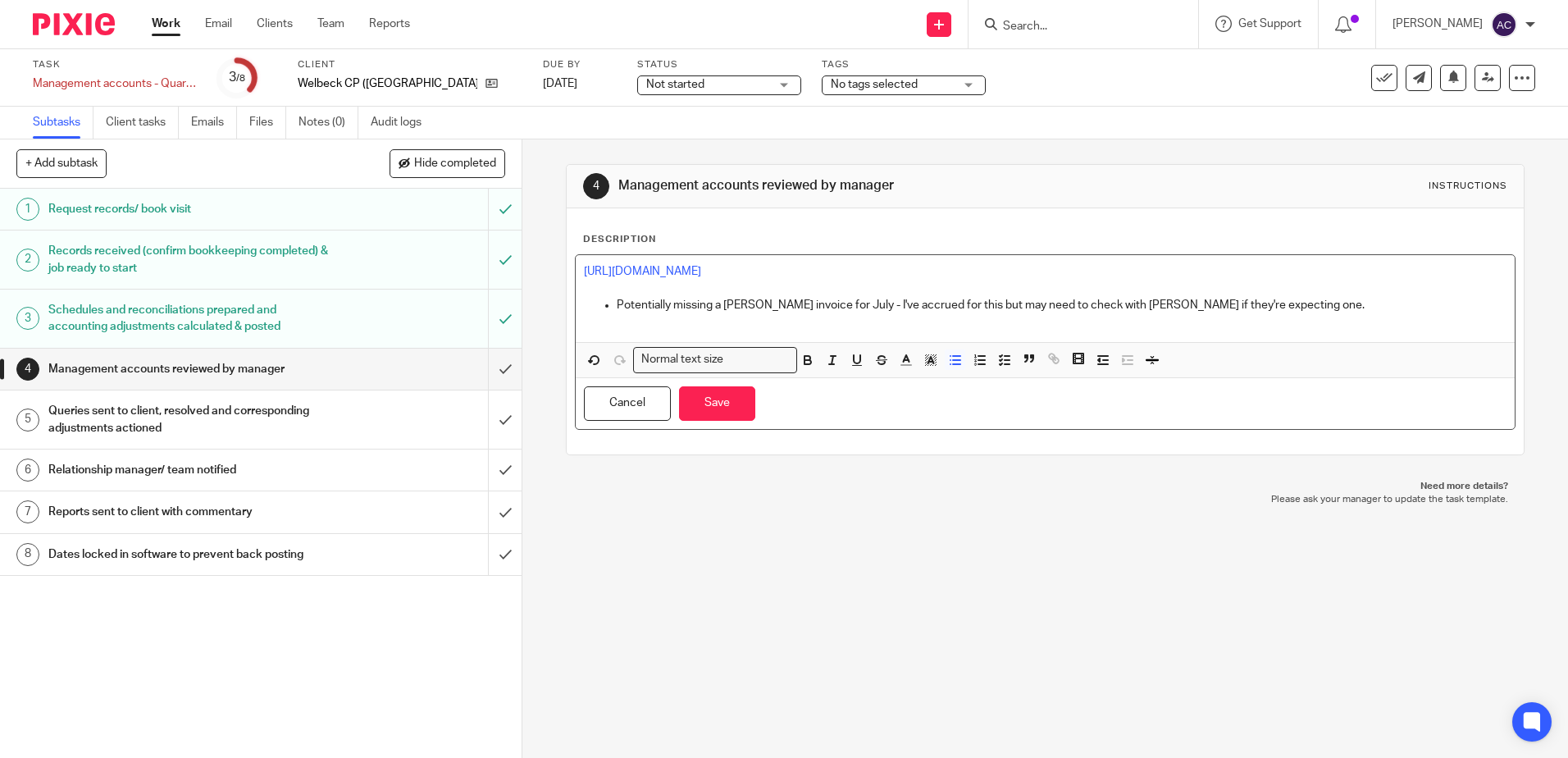
click at [1305, 302] on p "Potentially missing a [PERSON_NAME] invoice for July - I've accrued for this bu…" at bounding box center [1062, 305] width 890 height 16
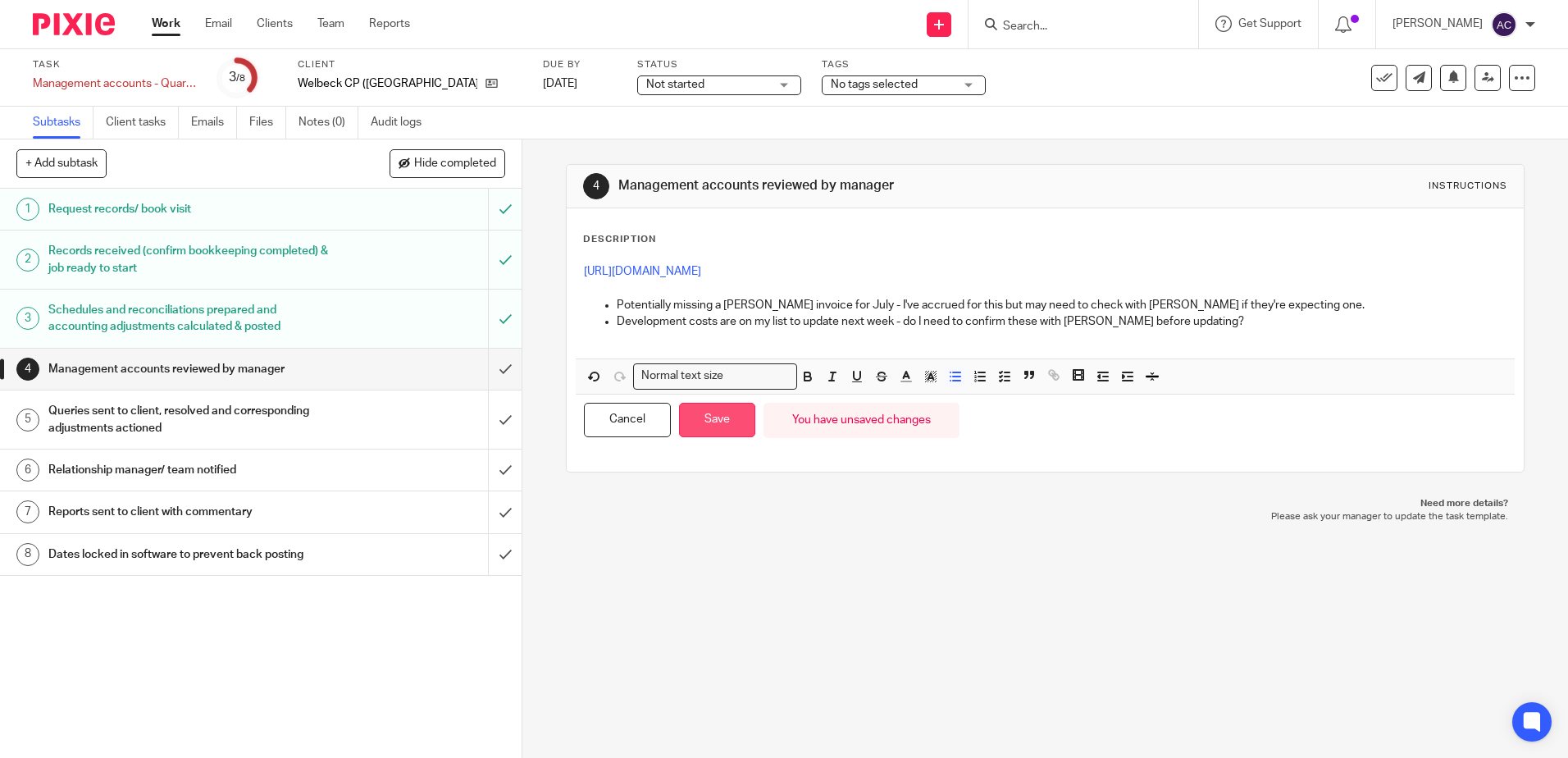
click at [729, 422] on button "Save" at bounding box center [717, 420] width 77 height 35
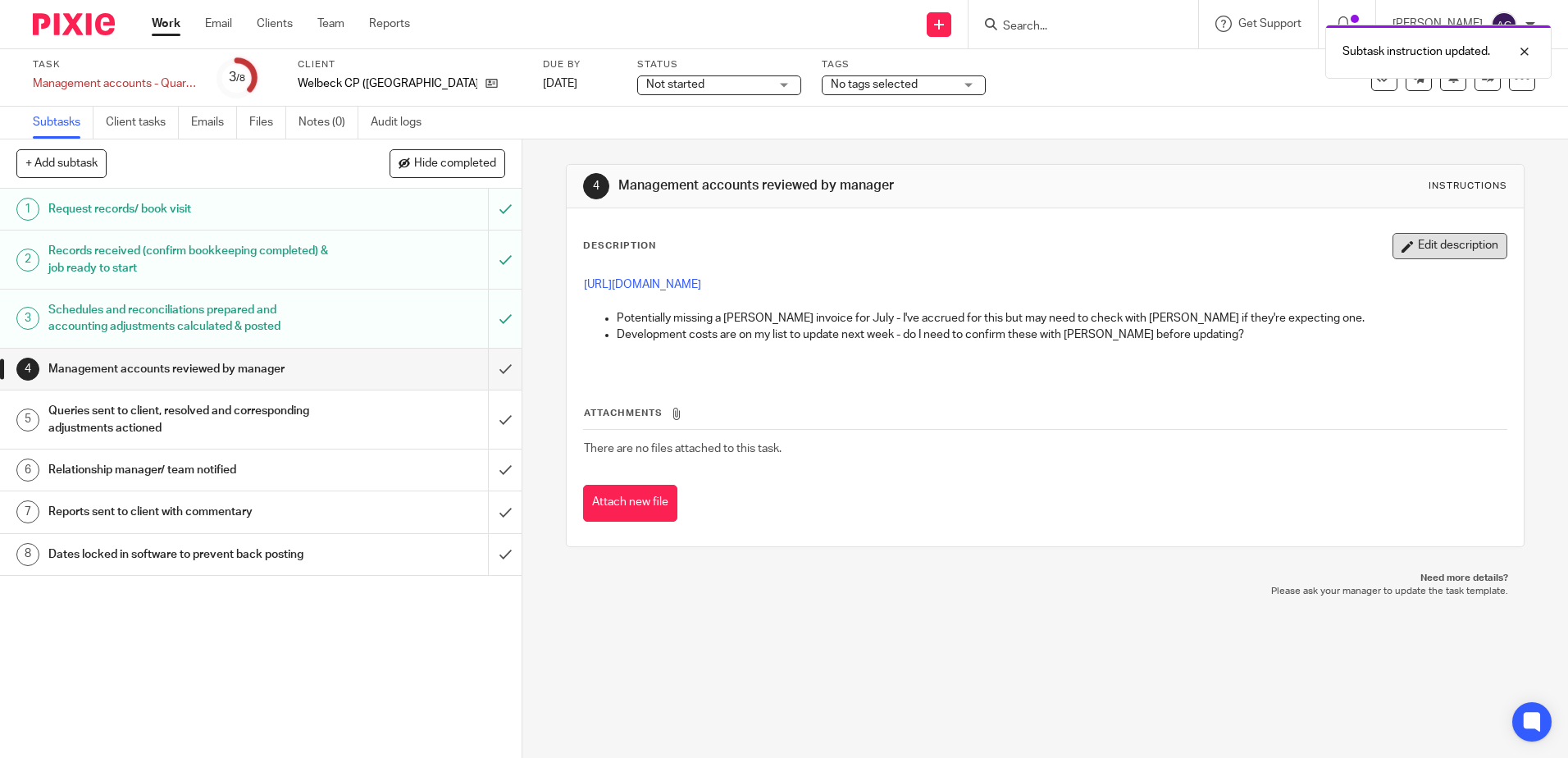
click at [1424, 250] on button "Edit description" at bounding box center [1450, 245] width 115 height 26
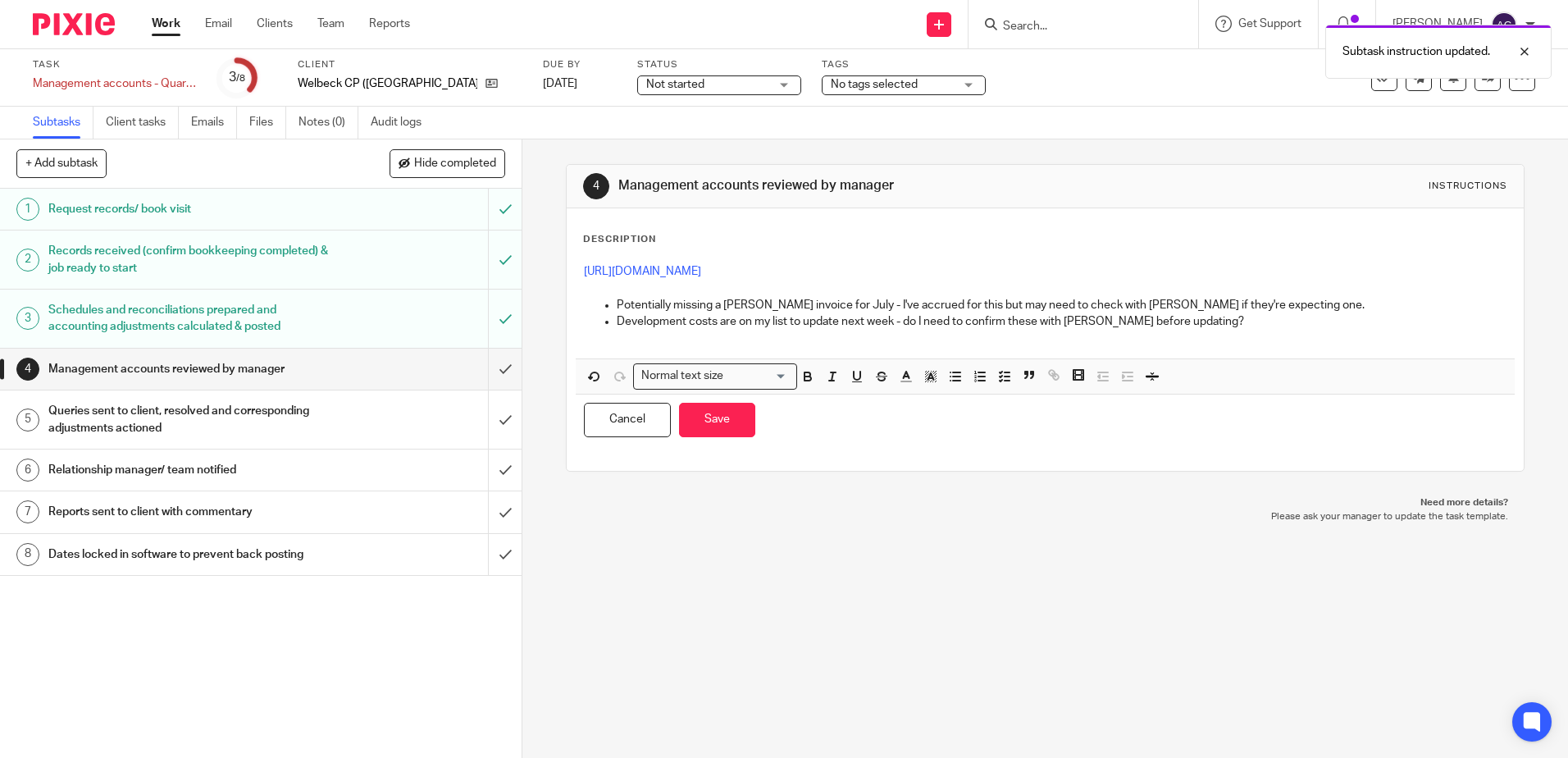
click at [1192, 321] on p "Development costs are on my list to update next week - do I need to confirm the…" at bounding box center [1062, 321] width 890 height 16
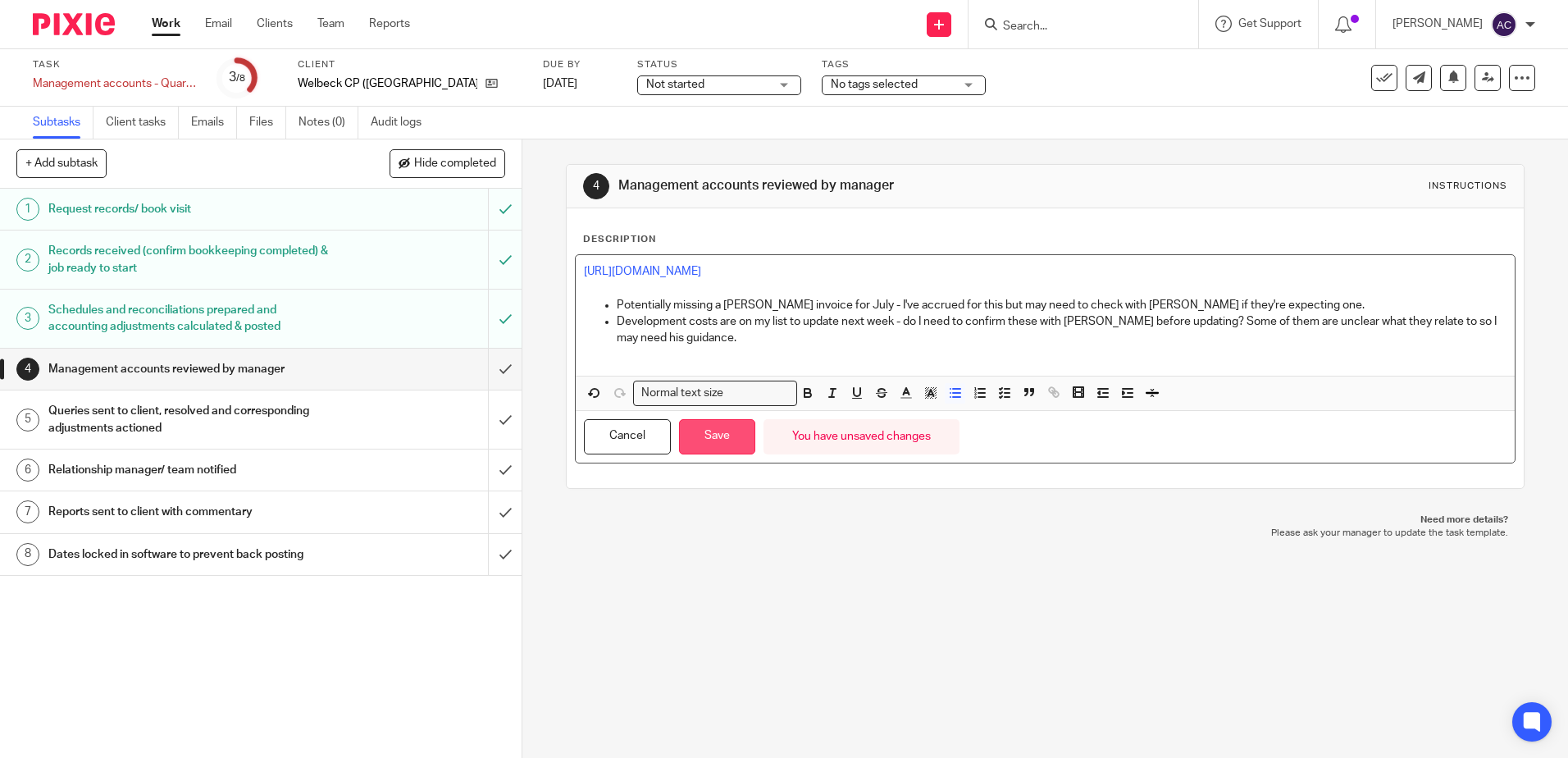
click at [706, 433] on button "Save" at bounding box center [717, 437] width 77 height 35
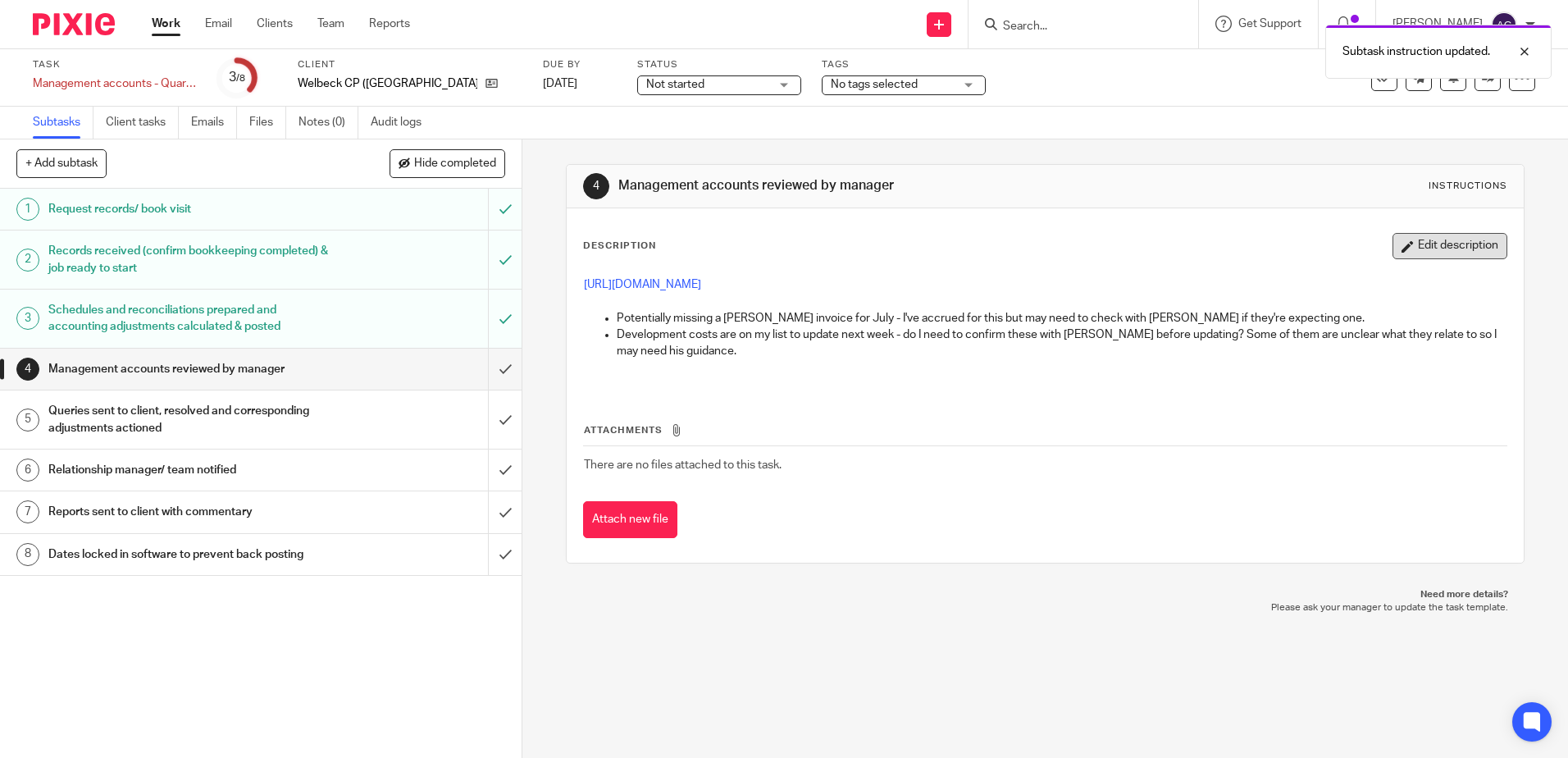
click at [1399, 245] on button "Edit description" at bounding box center [1450, 245] width 115 height 26
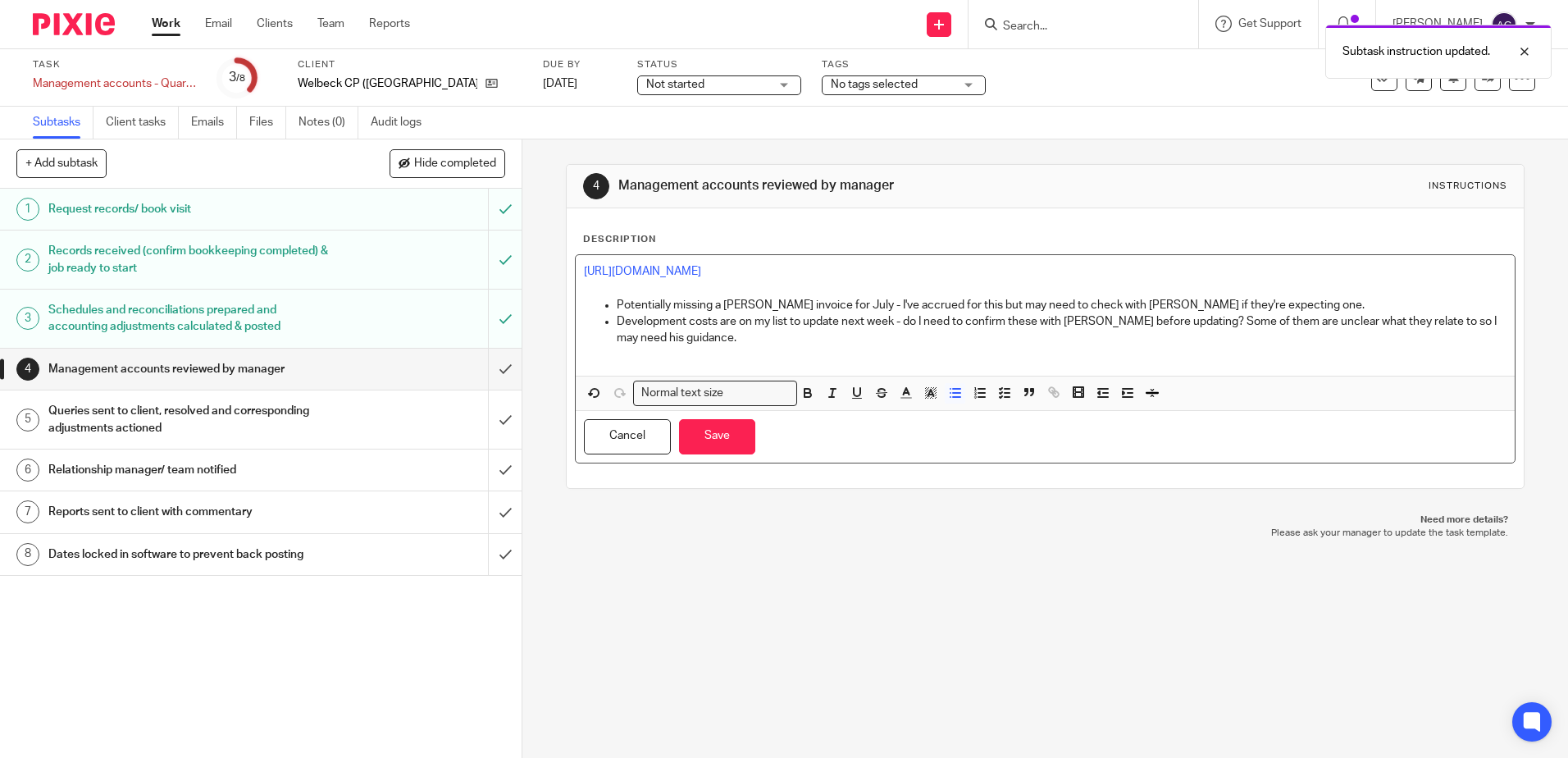
click at [655, 342] on p "Development costs are on my list to update next week - do I need to confirm the…" at bounding box center [1062, 329] width 890 height 33
click at [718, 423] on button "Save" at bounding box center [717, 437] width 77 height 35
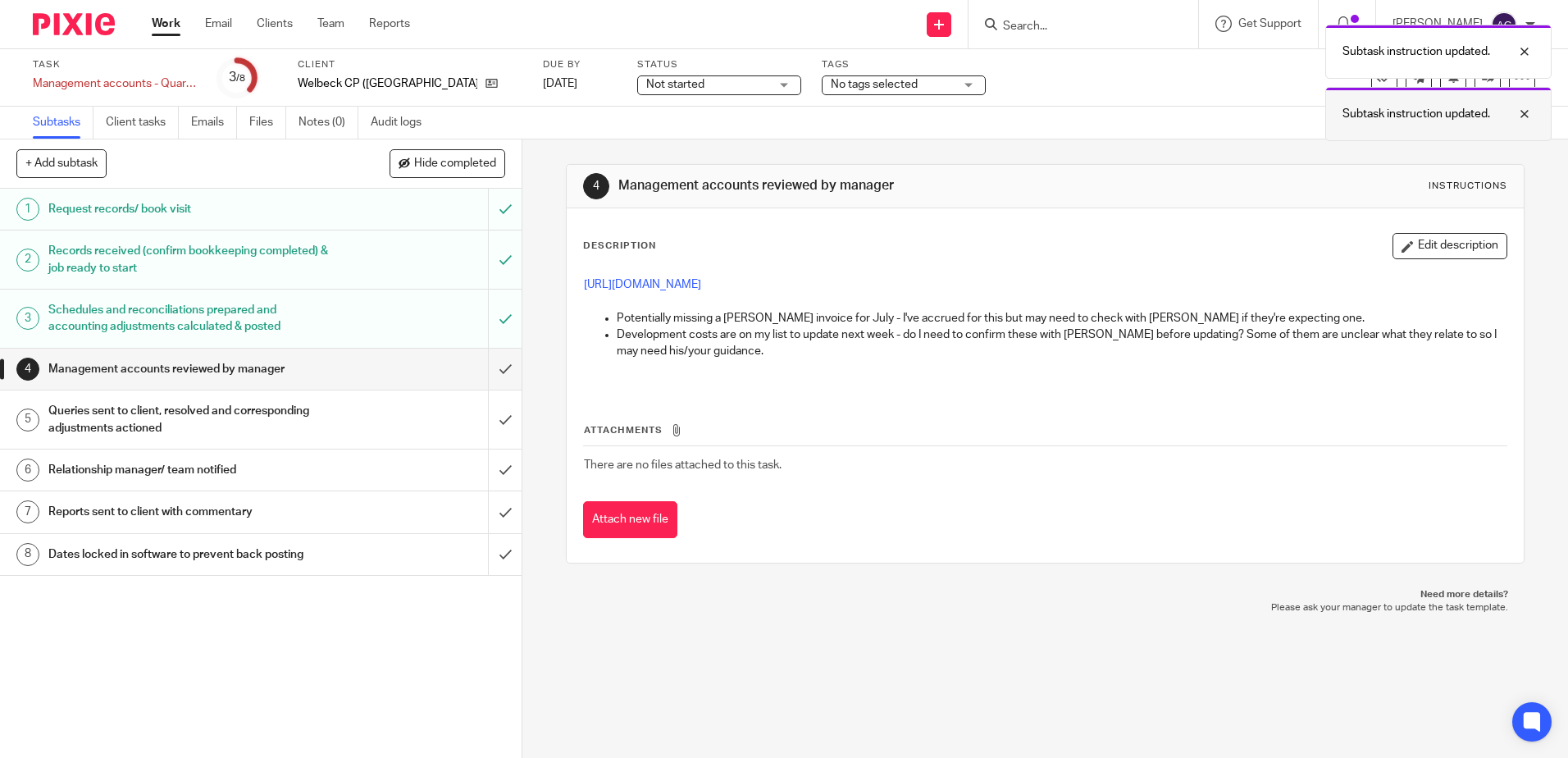
click at [1524, 115] on div at bounding box center [1512, 114] width 44 height 20
click at [1521, 56] on div at bounding box center [1512, 51] width 44 height 20
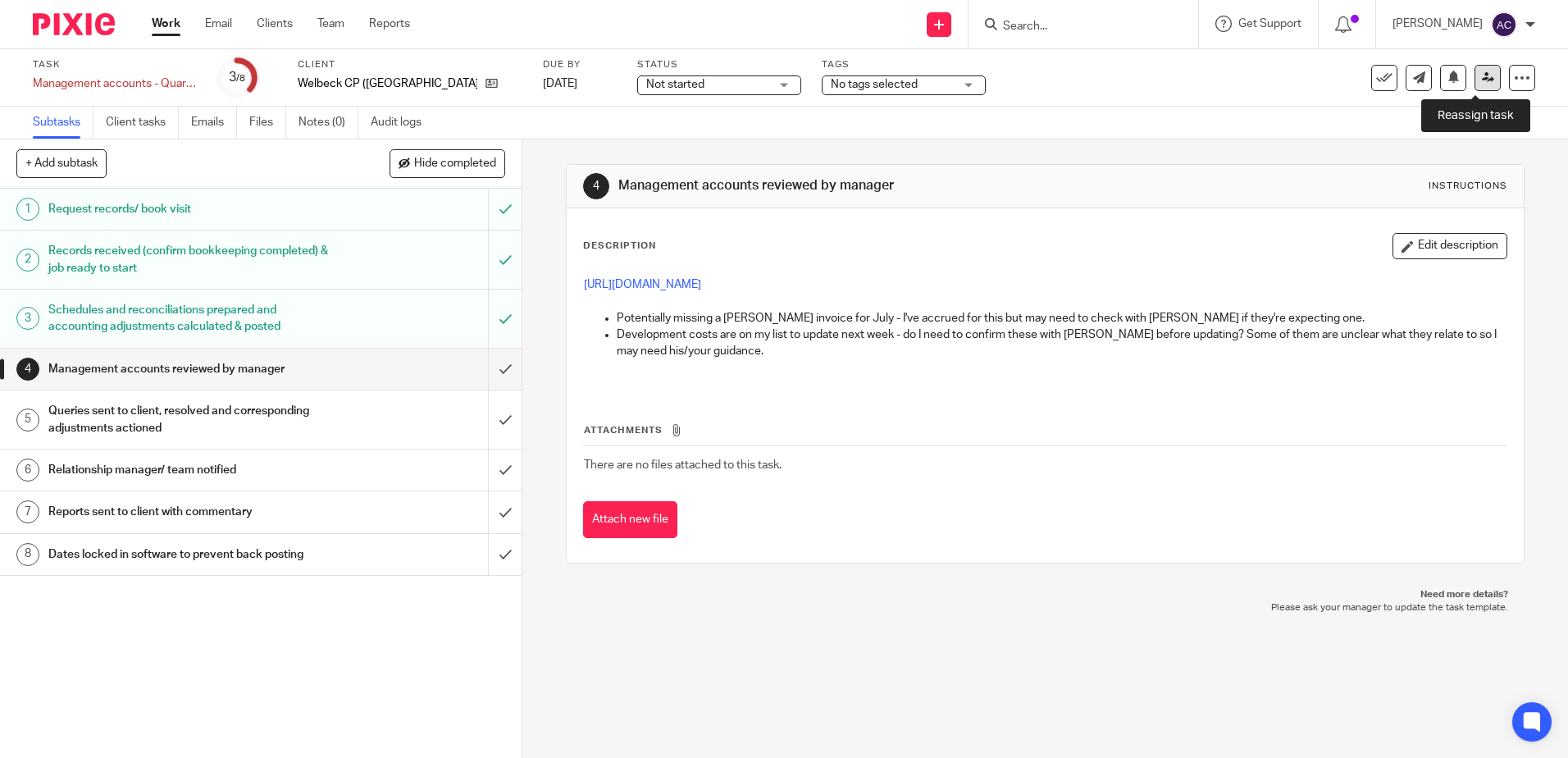
click at [1482, 78] on icon at bounding box center [1489, 78] width 13 height 13
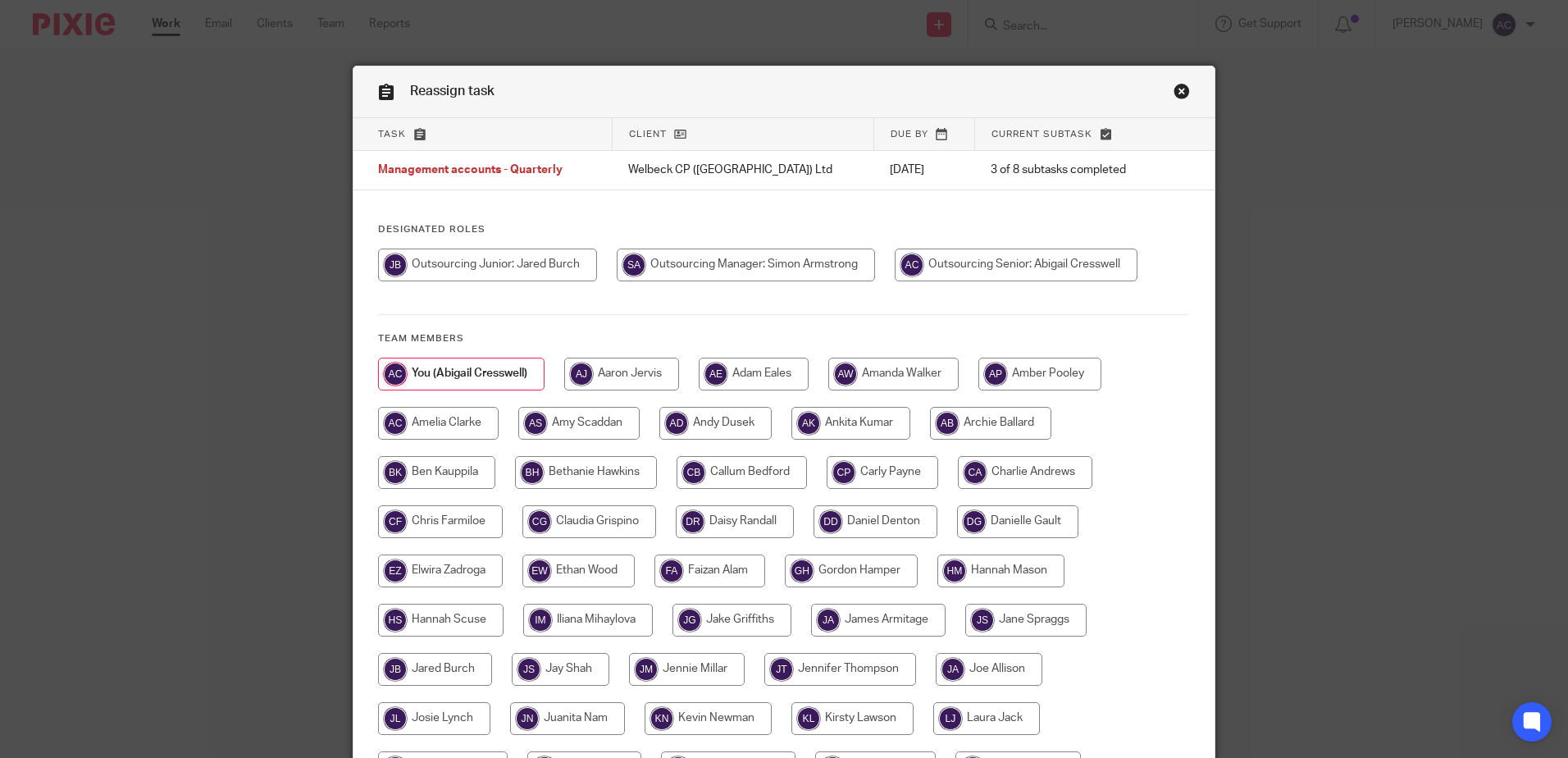
click at [706, 268] on input "radio" at bounding box center [746, 264] width 258 height 32
radio input "true"
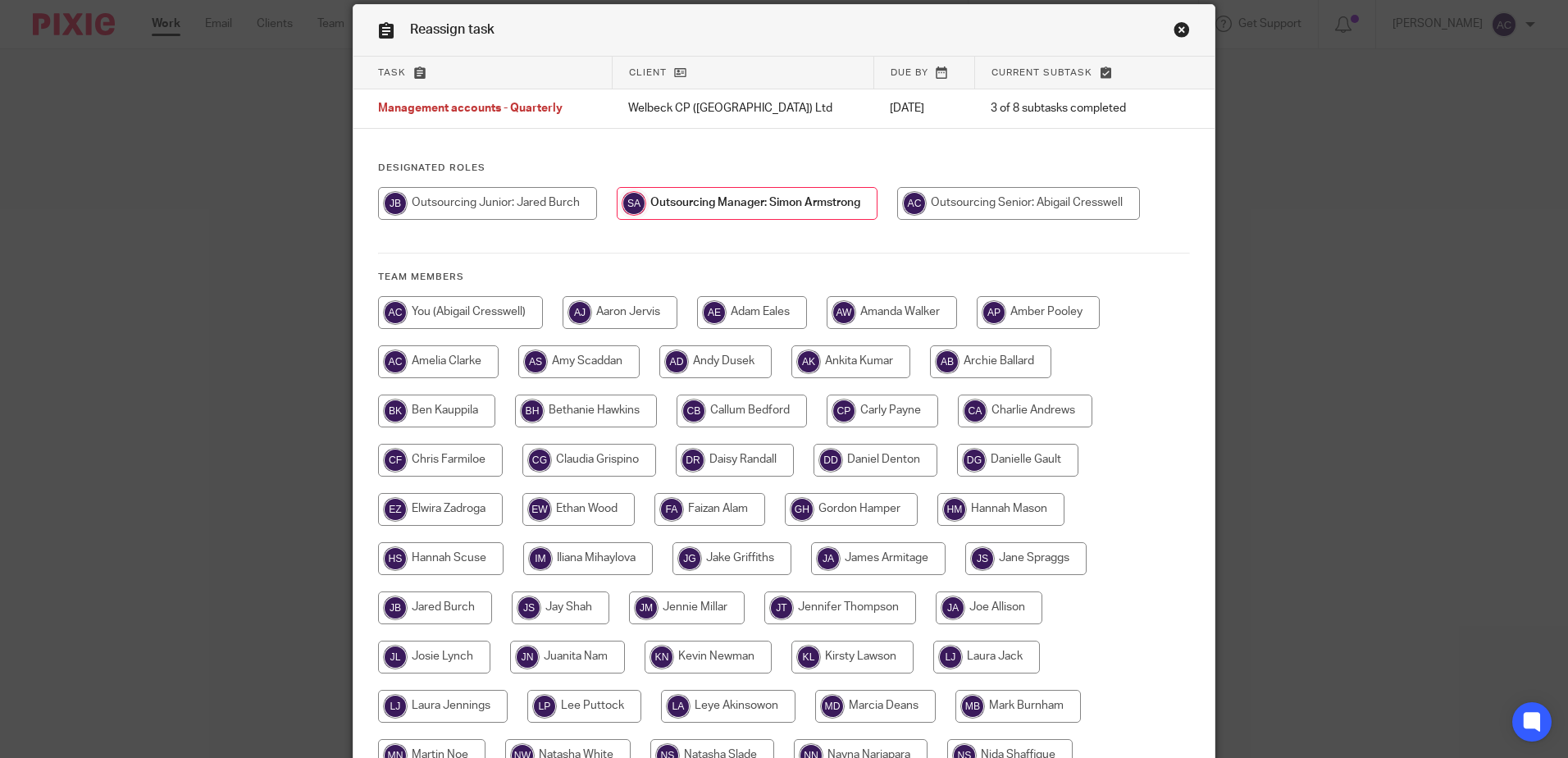
scroll to position [424, 0]
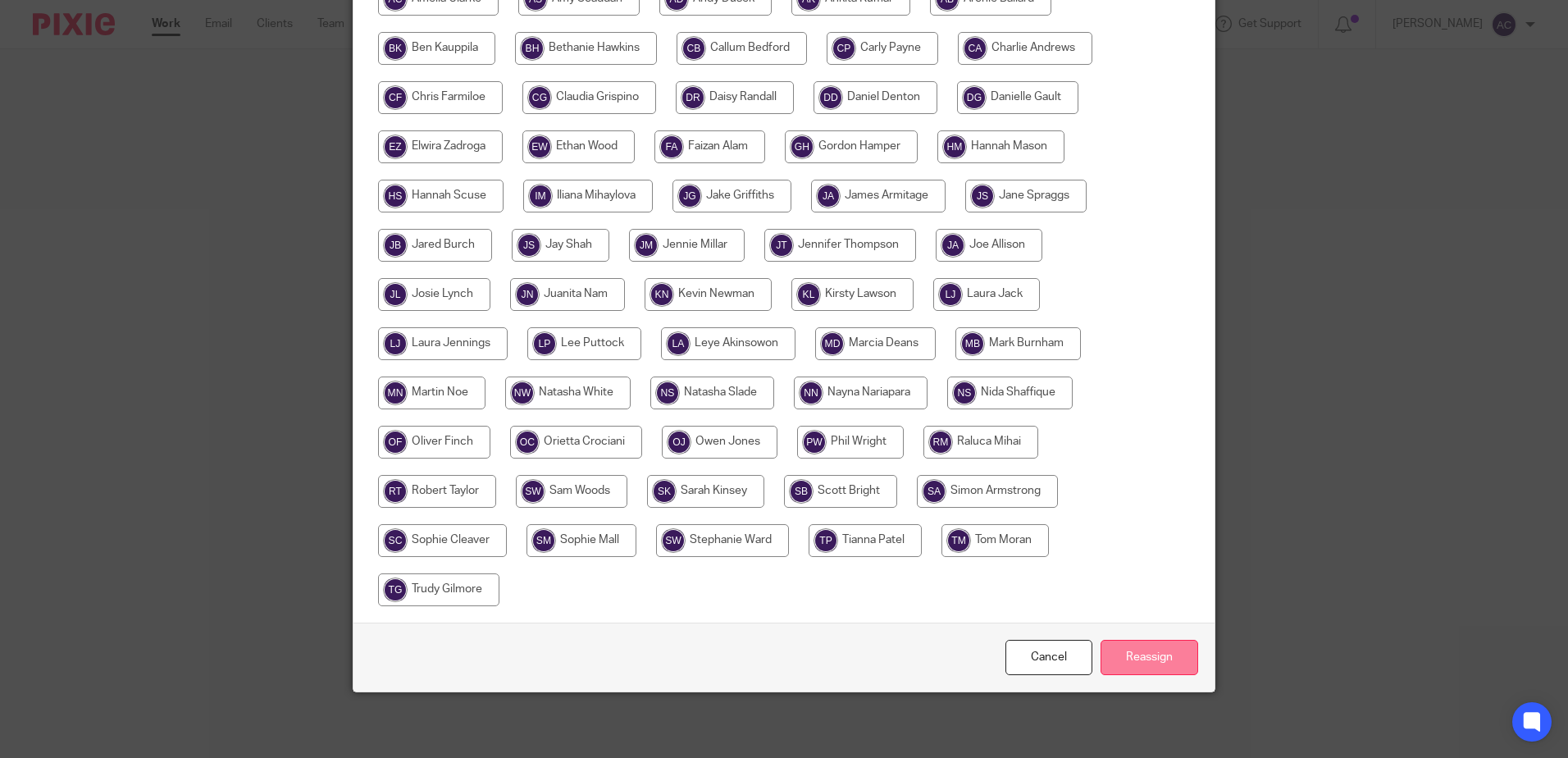
click at [1158, 654] on input "Reassign" at bounding box center [1149, 657] width 97 height 35
